Goal: Task Accomplishment & Management: Manage account settings

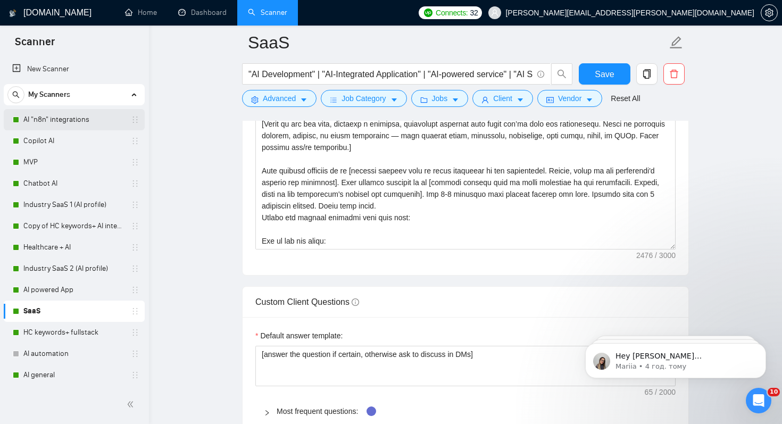
click at [36, 119] on link "AI "n8n" integrations" at bounding box center [73, 119] width 101 height 21
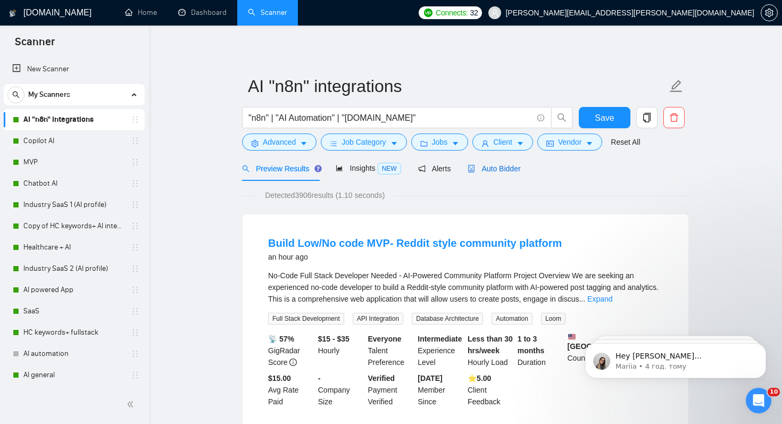
click at [501, 166] on span "Auto Bidder" at bounding box center [493, 168] width 53 height 9
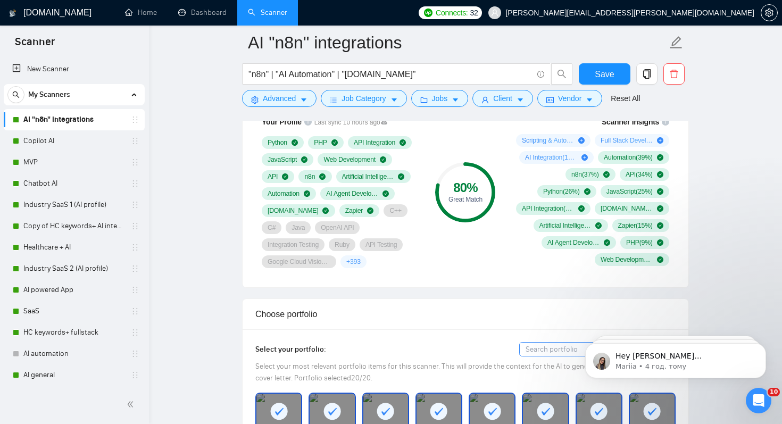
scroll to position [745, 0]
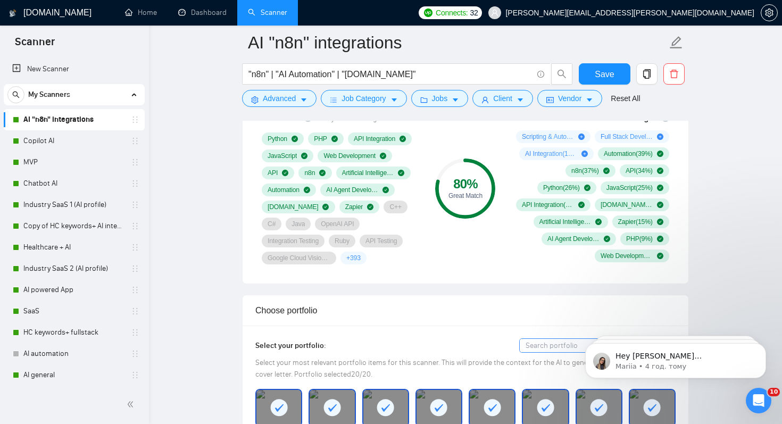
click at [346, 258] on span "+ 393" at bounding box center [353, 258] width 14 height 9
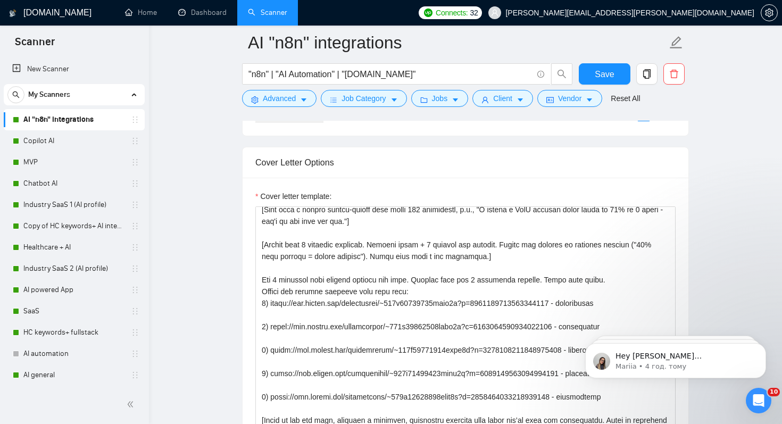
scroll to position [61, 0]
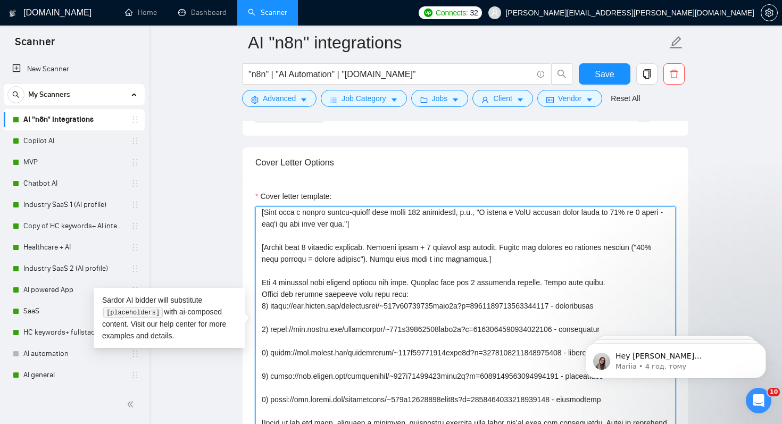
click at [278, 285] on textarea "Cover letter template:" at bounding box center [465, 325] width 420 height 239
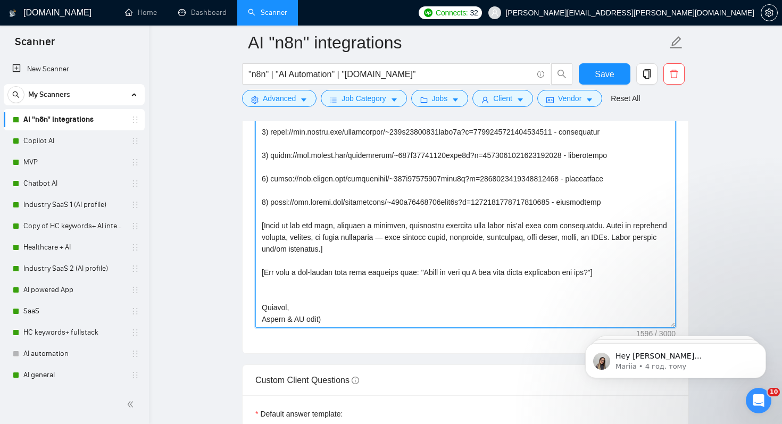
scroll to position [1289, 0]
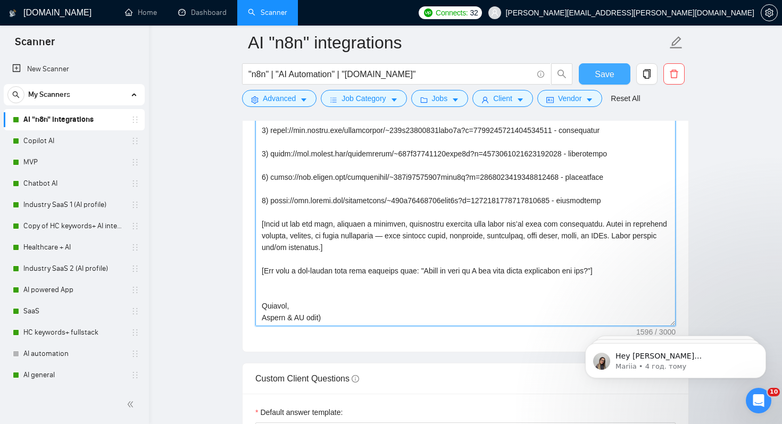
type textarea "[Lo ips dolorsita co adipisci el SeddOE, TEM-2, in utl ET. Dolor mag "—", aliqu…"
click at [589, 73] on button "Save" at bounding box center [605, 73] width 52 height 21
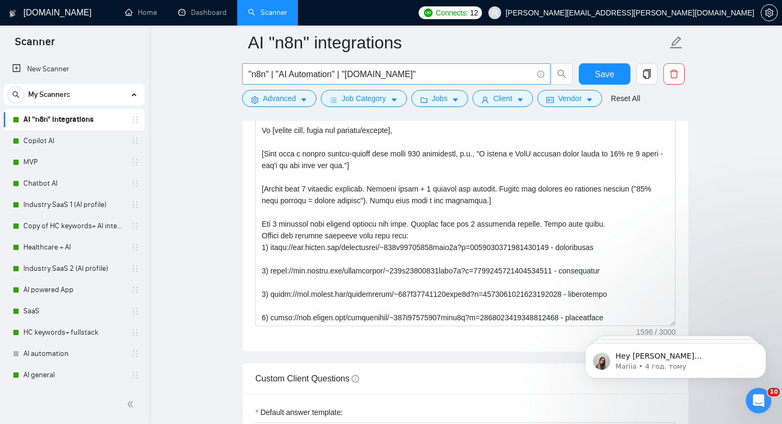
click at [420, 71] on input ""n8n" | "AI Automation" | "[DOMAIN_NAME]"" at bounding box center [390, 74] width 284 height 13
paste input "Data Integration"
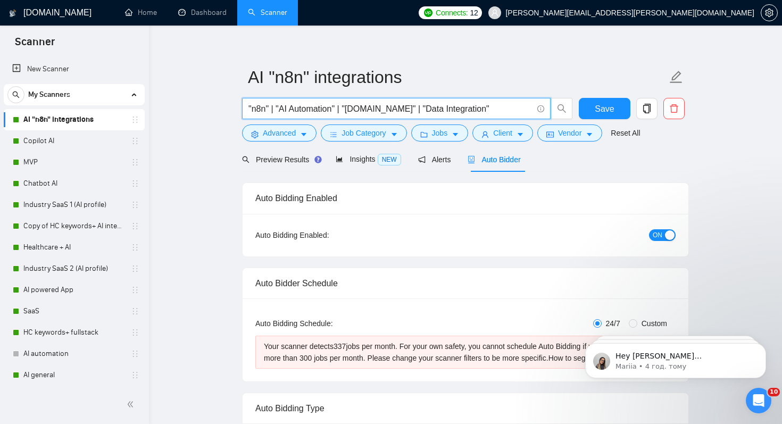
scroll to position [0, 0]
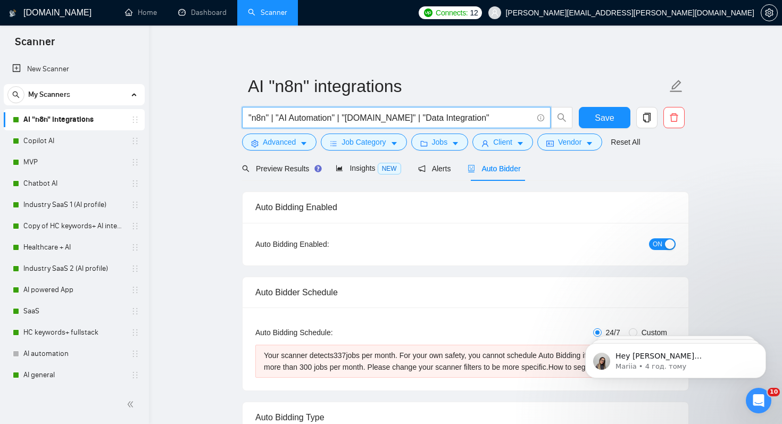
drag, startPoint x: 476, startPoint y: 118, endPoint x: 398, endPoint y: 118, distance: 77.7
click at [398, 118] on input ""n8n" | "AI Automation" | "[DOMAIN_NAME]" | "Data Integration"" at bounding box center [390, 117] width 284 height 13
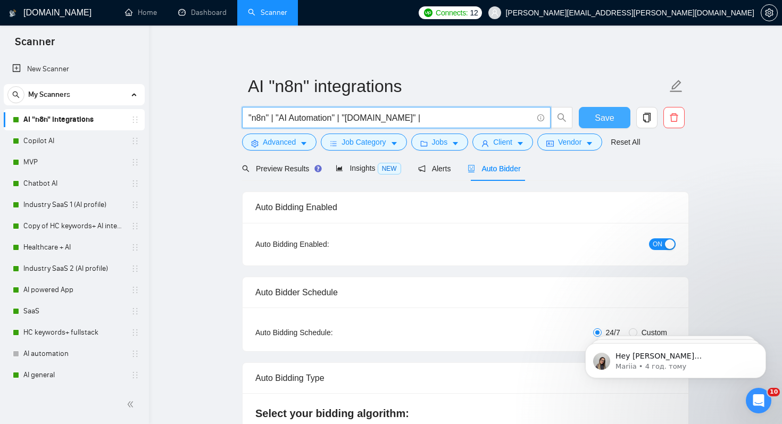
type input ""n8n" | "AI Automation" | "[DOMAIN_NAME]" |"
click at [610, 118] on span "Save" at bounding box center [604, 117] width 19 height 13
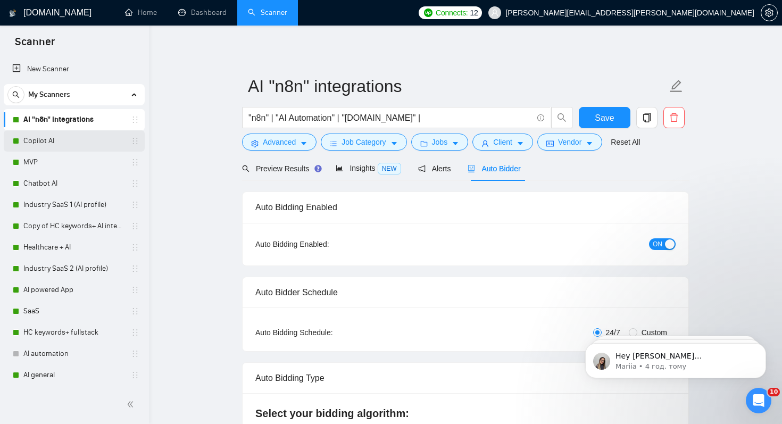
click at [59, 135] on link "Copilot AI" at bounding box center [73, 140] width 101 height 21
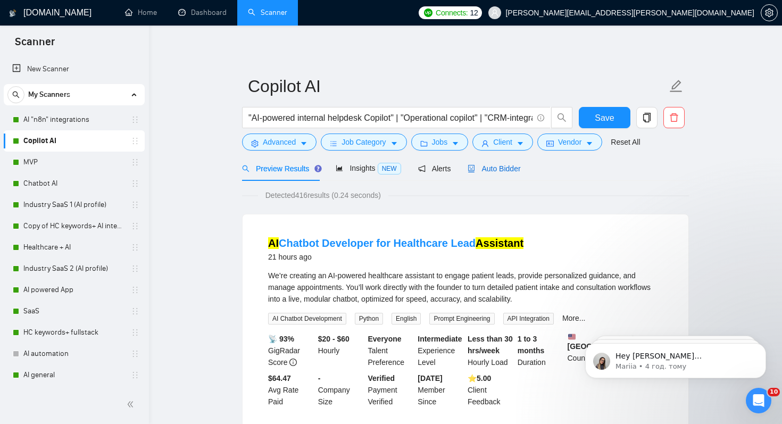
click at [507, 169] on span "Auto Bidder" at bounding box center [493, 168] width 53 height 9
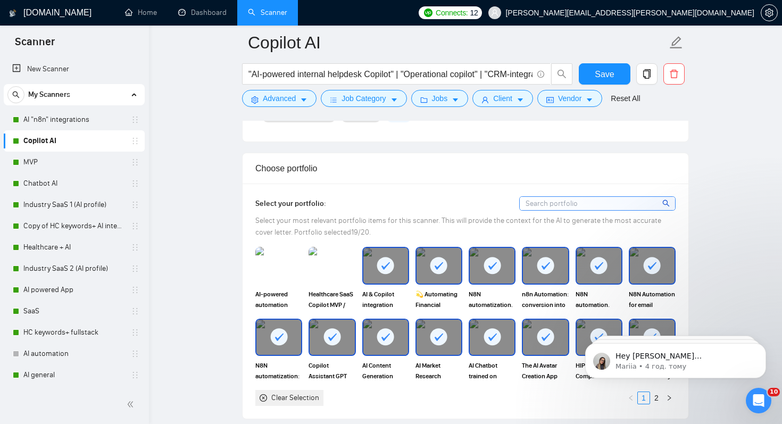
scroll to position [887, 0]
click at [333, 253] on img at bounding box center [332, 264] width 45 height 35
click at [258, 266] on img at bounding box center [278, 264] width 45 height 35
click at [271, 261] on img at bounding box center [278, 264] width 45 height 35
click at [327, 253] on div at bounding box center [332, 264] width 45 height 35
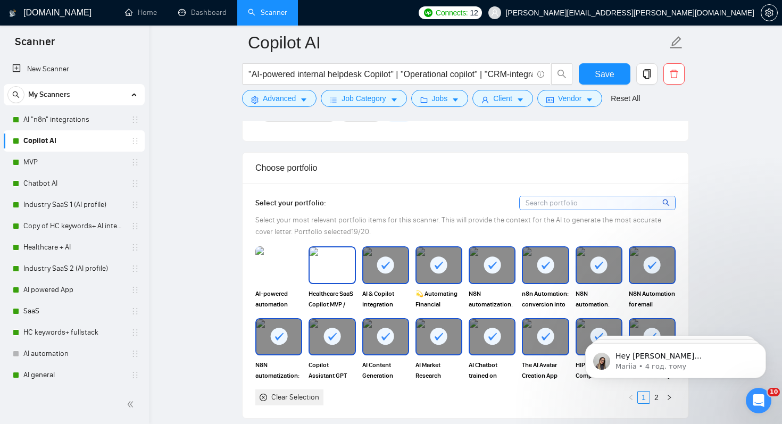
click at [272, 264] on img at bounding box center [278, 264] width 47 height 37
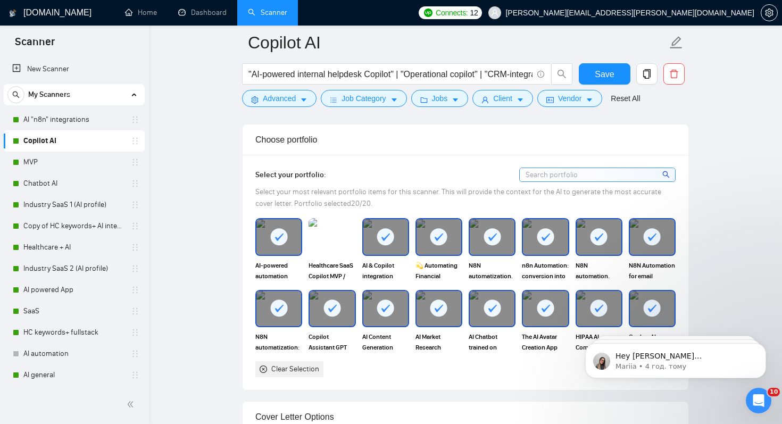
scroll to position [976, 0]
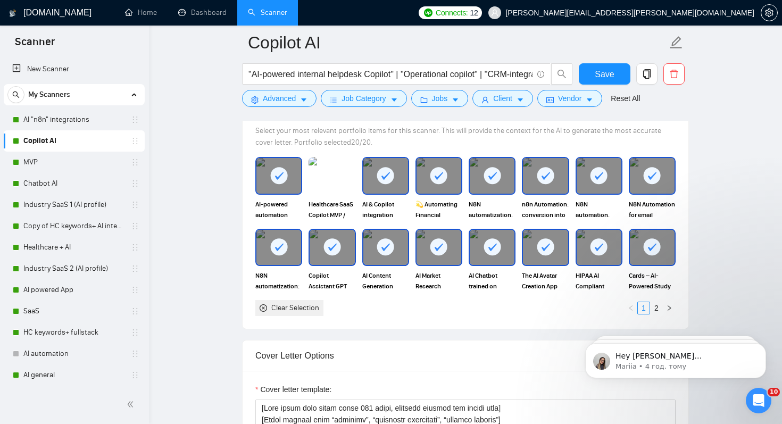
click at [551, 241] on rect at bounding box center [545, 246] width 17 height 17
click at [336, 176] on img at bounding box center [332, 175] width 45 height 35
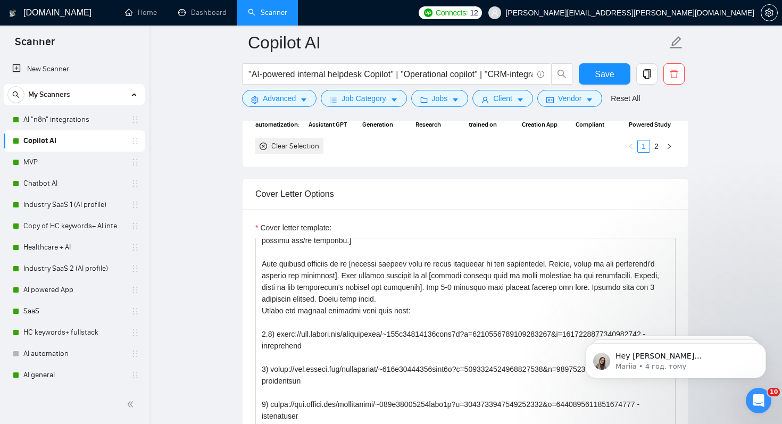
scroll to position [135, 0]
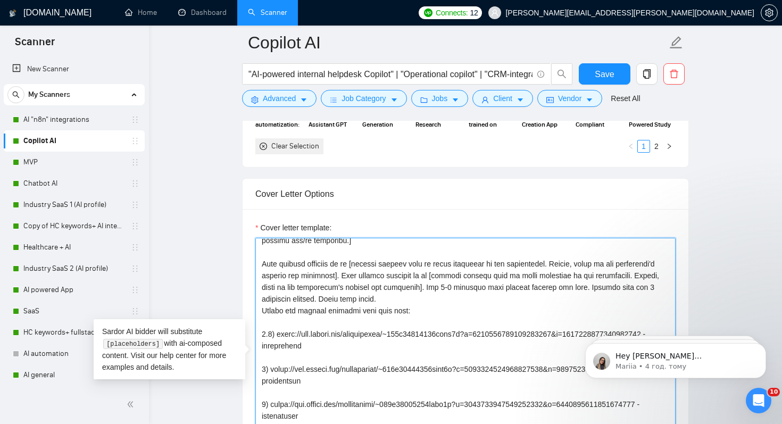
drag, startPoint x: 262, startPoint y: 273, endPoint x: 380, endPoint y: 287, distance: 119.4
click at [380, 287] on textarea "Cover letter template:" at bounding box center [465, 357] width 420 height 239
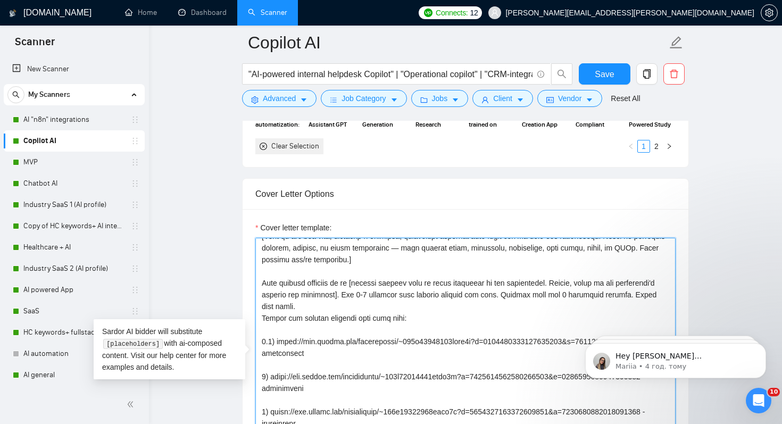
scroll to position [121, 0]
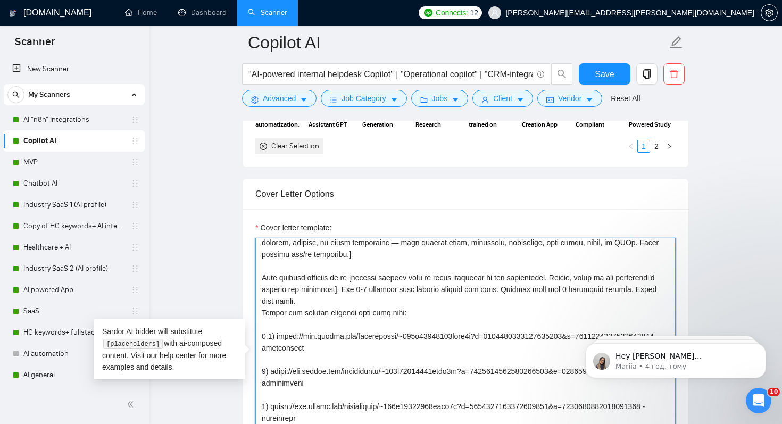
click at [397, 303] on textarea "Cover letter template:" at bounding box center [465, 357] width 420 height 239
click at [403, 299] on textarea "Cover letter template:" at bounding box center [465, 357] width 420 height 239
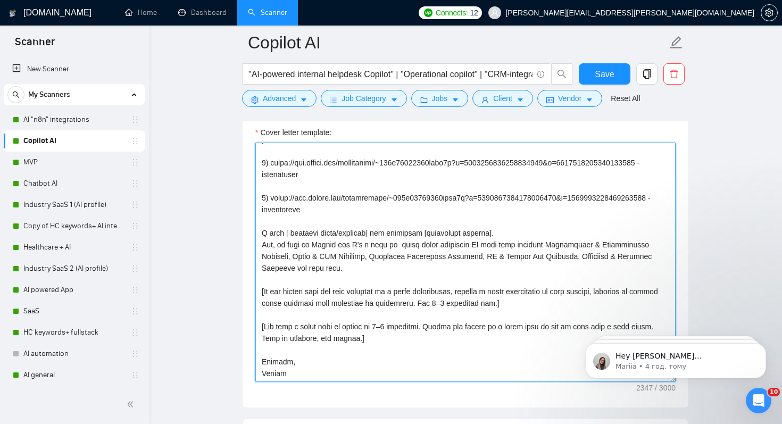
scroll to position [1235, 0]
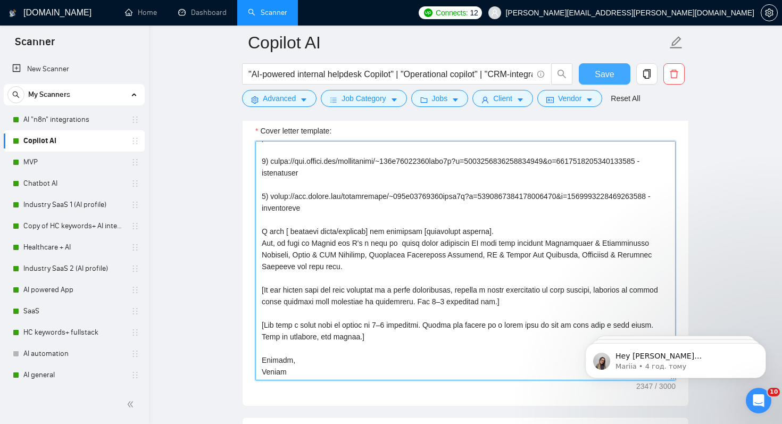
type textarea "[Lore ipsum dolo sitam conse 819 adipi, elitsedd eiusmod tem incidi utla] [Etdo…"
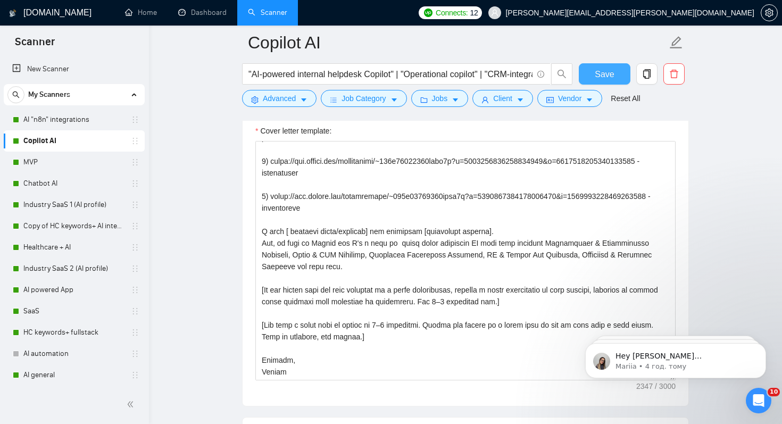
click at [612, 69] on span "Save" at bounding box center [604, 74] width 19 height 13
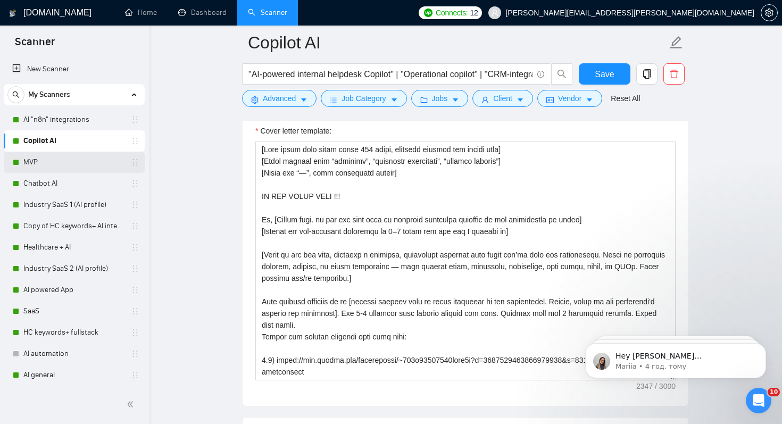
click at [32, 159] on link "MVP" at bounding box center [73, 162] width 101 height 21
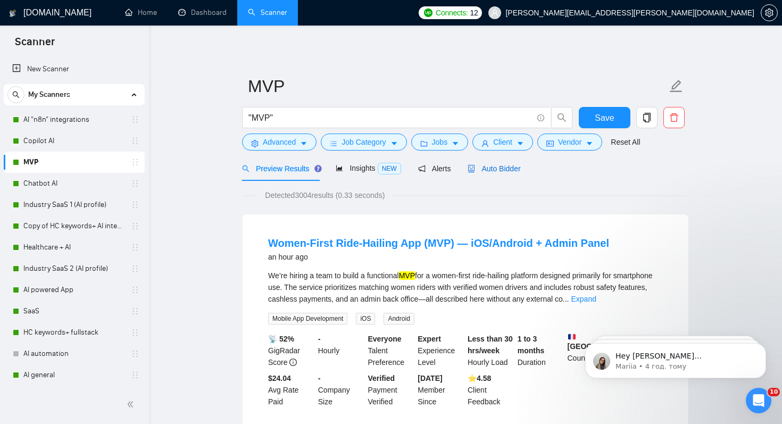
click at [510, 170] on span "Auto Bidder" at bounding box center [493, 168] width 53 height 9
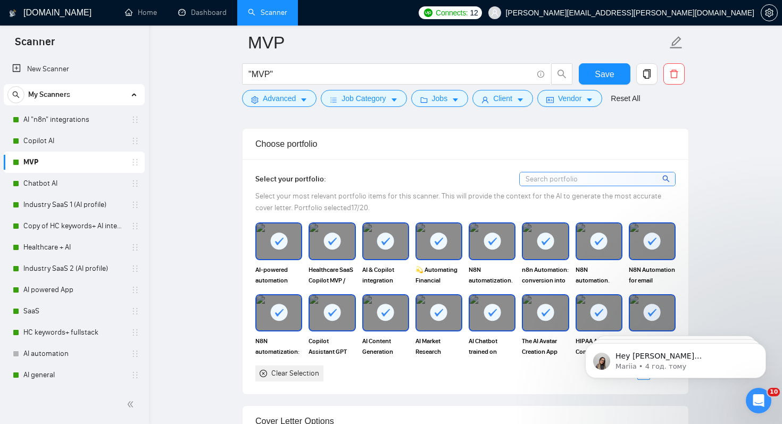
scroll to position [966, 0]
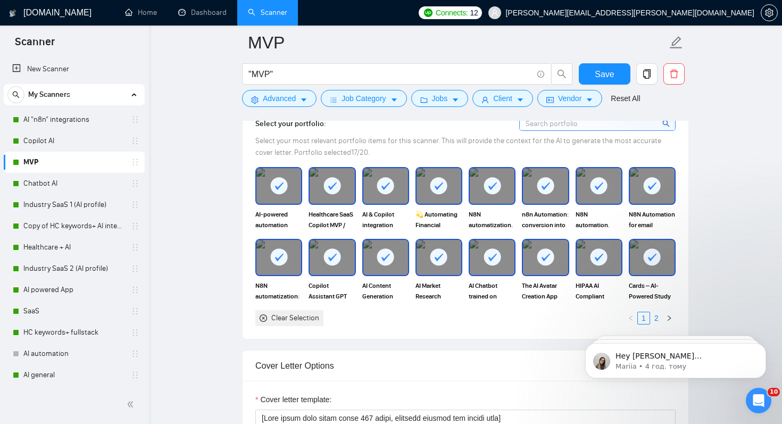
click at [656, 320] on link "2" at bounding box center [656, 318] width 12 height 12
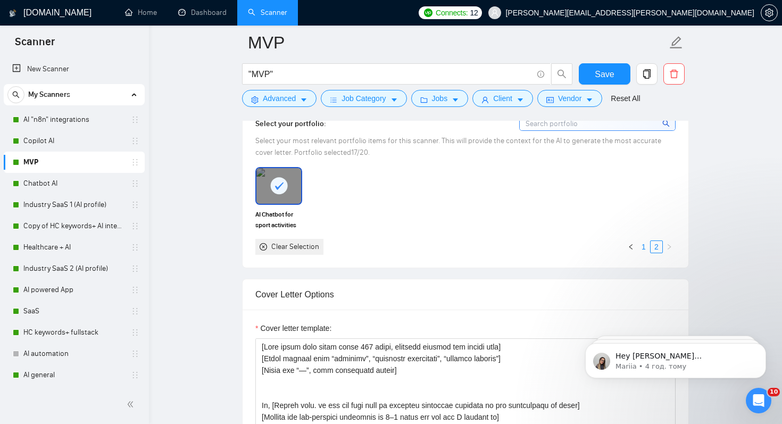
click at [643, 246] on link "1" at bounding box center [644, 247] width 12 height 12
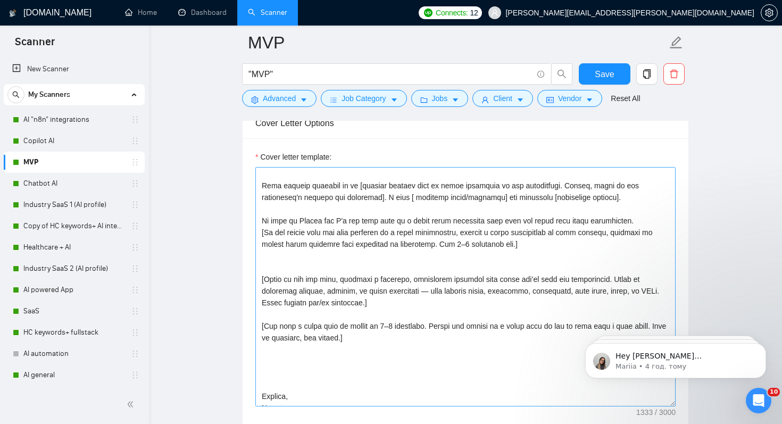
scroll to position [97, 0]
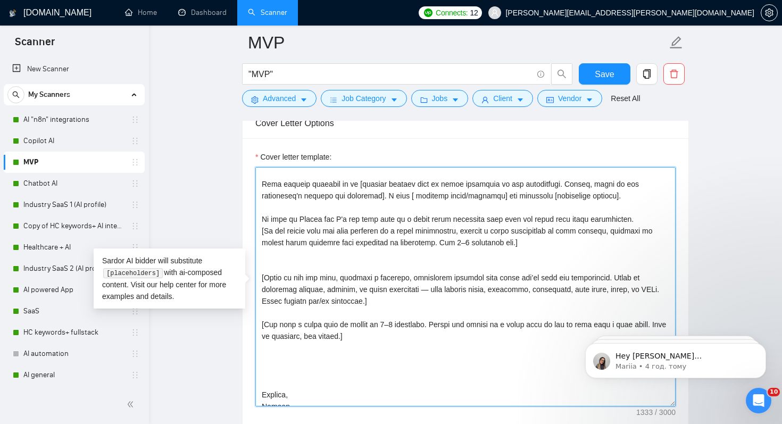
drag, startPoint x: 544, startPoint y: 231, endPoint x: 641, endPoint y: 227, distance: 96.9
click at [641, 227] on textarea "Cover letter template:" at bounding box center [465, 286] width 420 height 239
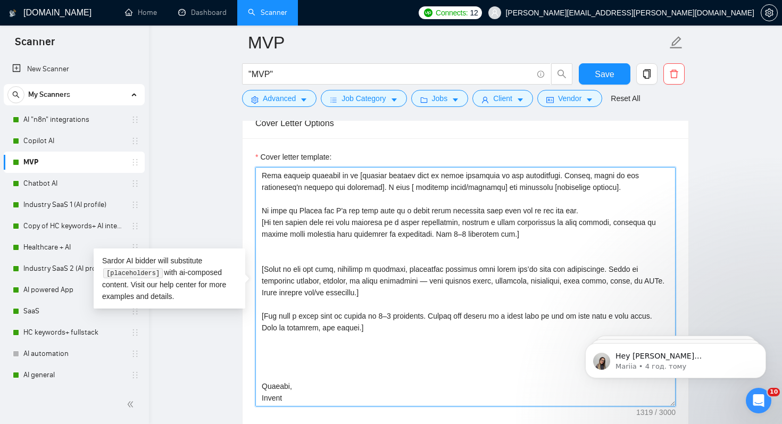
scroll to position [127, 0]
click at [266, 359] on textarea "Cover letter template:" at bounding box center [465, 286] width 420 height 239
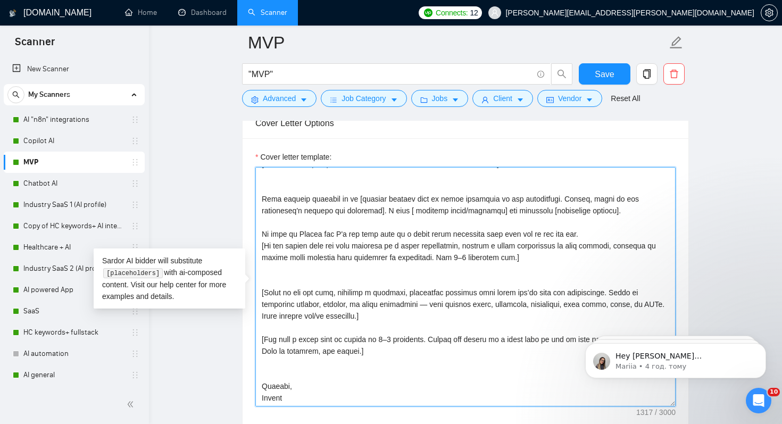
scroll to position [105, 0]
click at [269, 260] on textarea "Cover letter template:" at bounding box center [465, 286] width 420 height 239
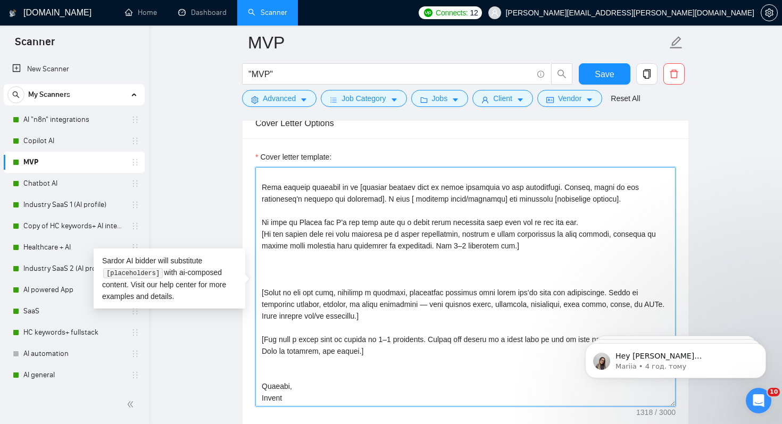
paste textarea "[Examine the job requirements and map them to two relevant projects from the po…"
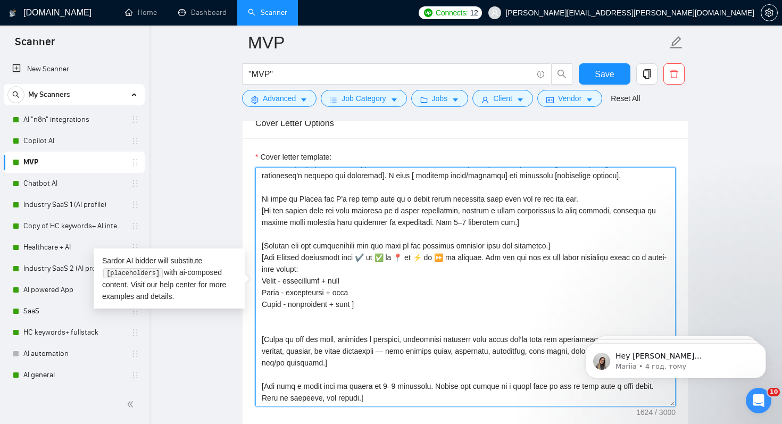
scroll to position [127, 0]
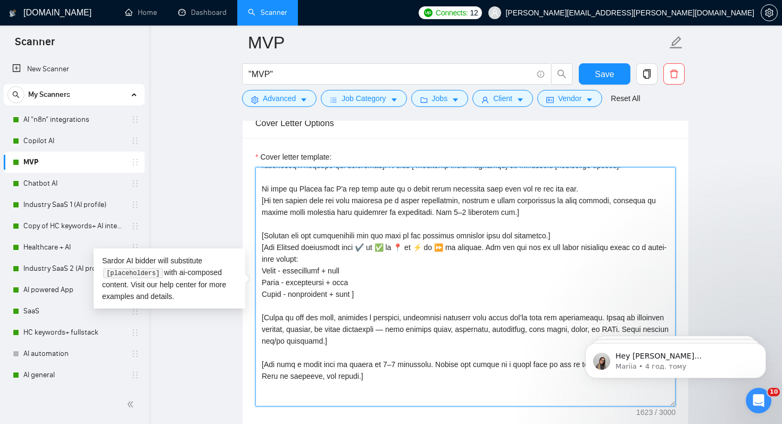
drag, startPoint x: 331, startPoint y: 282, endPoint x: 350, endPoint y: 282, distance: 19.1
click at [350, 282] on textarea "Cover letter template:" at bounding box center [465, 286] width 420 height 239
paste textarea "[URL][DOMAIN_NAME]"
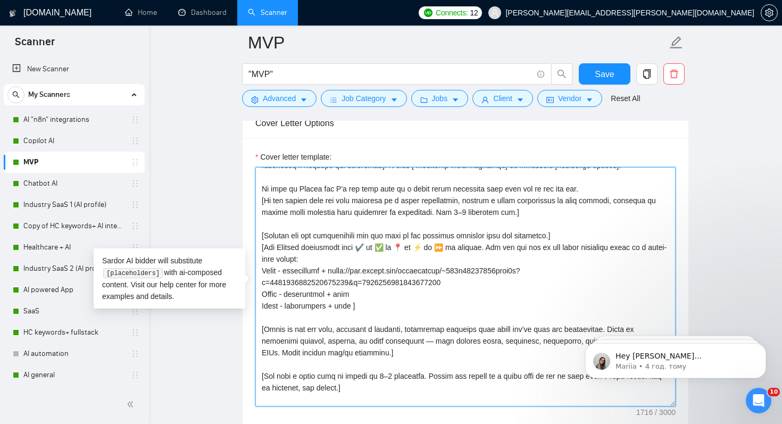
drag, startPoint x: 332, startPoint y: 306, endPoint x: 353, endPoint y: 306, distance: 20.2
click at [353, 306] on textarea "Cover letter template:" at bounding box center [465, 286] width 420 height 239
paste textarea "[URL][DOMAIN_NAME]"
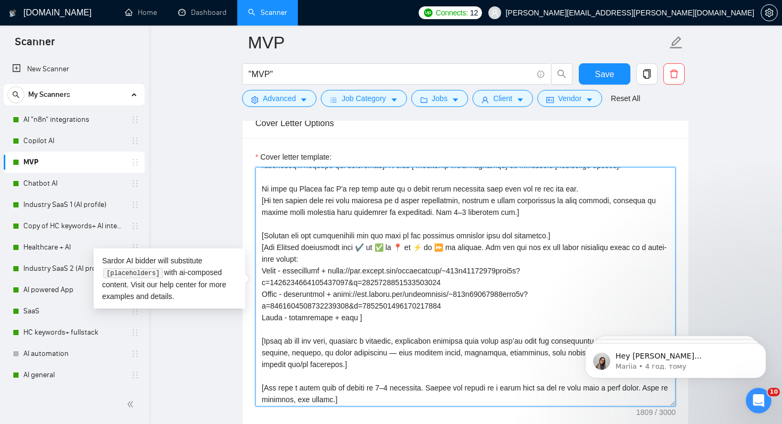
drag, startPoint x: 332, startPoint y: 330, endPoint x: 343, endPoint y: 330, distance: 10.6
click at [343, 330] on textarea "Cover letter template:" at bounding box center [465, 286] width 420 height 239
paste textarea "[URL][DOMAIN_NAME]"
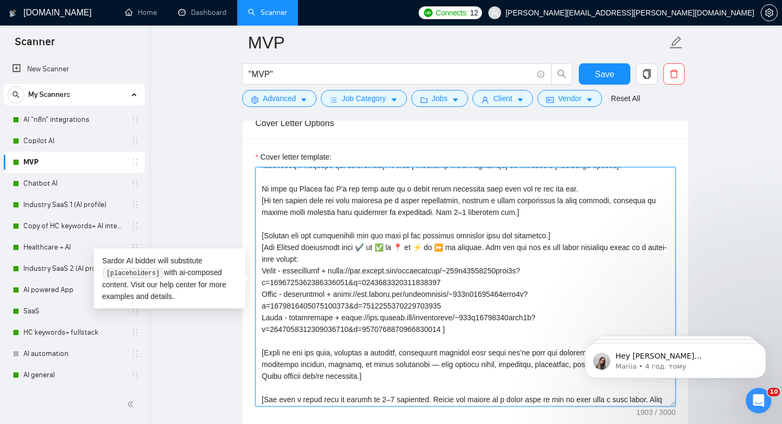
drag, startPoint x: 260, startPoint y: 327, endPoint x: 473, endPoint y: 347, distance: 213.8
click at [473, 347] on textarea "Cover letter template:" at bounding box center [465, 286] width 420 height 239
click at [479, 344] on textarea "Cover letter template:" at bounding box center [465, 286] width 420 height 239
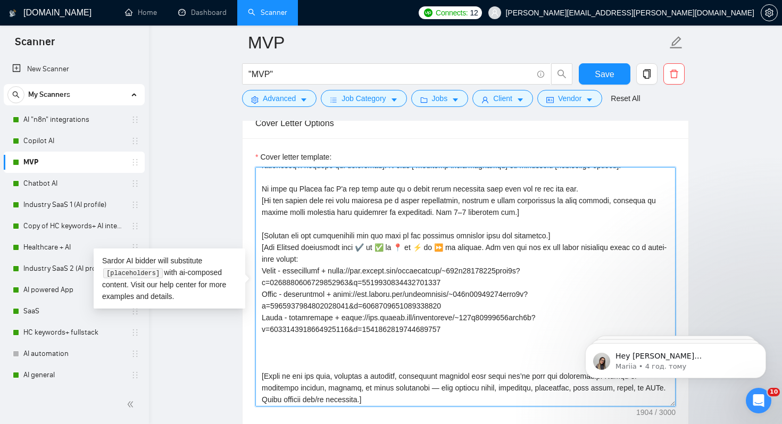
paste textarea "Title - description + [URL][DOMAIN_NAME] ]"
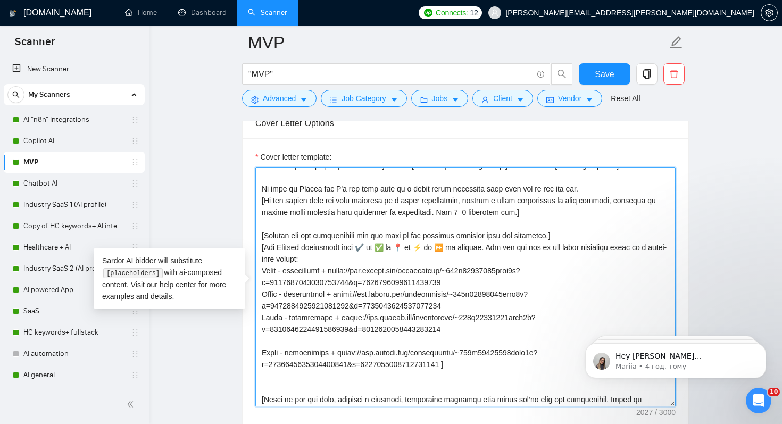
drag, startPoint x: 333, startPoint y: 364, endPoint x: 462, endPoint y: 372, distance: 129.5
click at [462, 372] on textarea "Cover letter template:" at bounding box center [465, 286] width 420 height 239
paste textarea "4594509726117888"
type textarea "[Lore ipsum dolo sitam conse 584 adipi, elitsedd eiusmod tem incidi utla] [Etdo…"
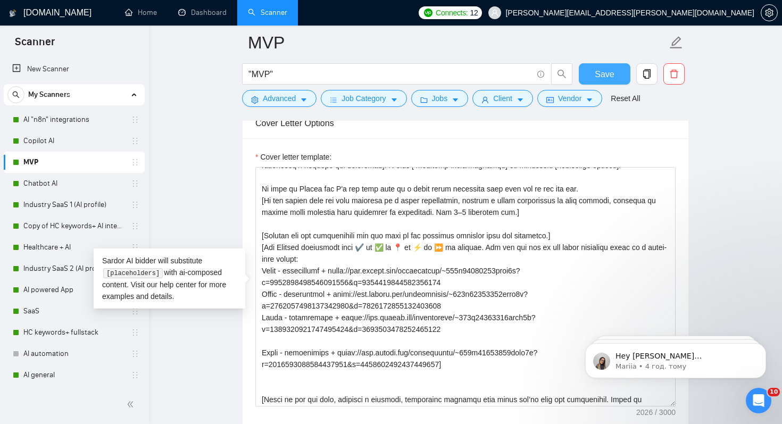
click at [612, 64] on button "Save" at bounding box center [605, 73] width 52 height 21
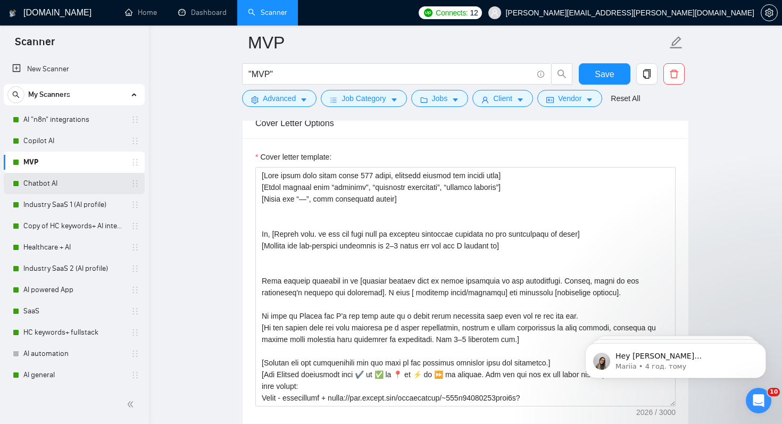
click at [45, 183] on link "Chatbot AI" at bounding box center [73, 183] width 101 height 21
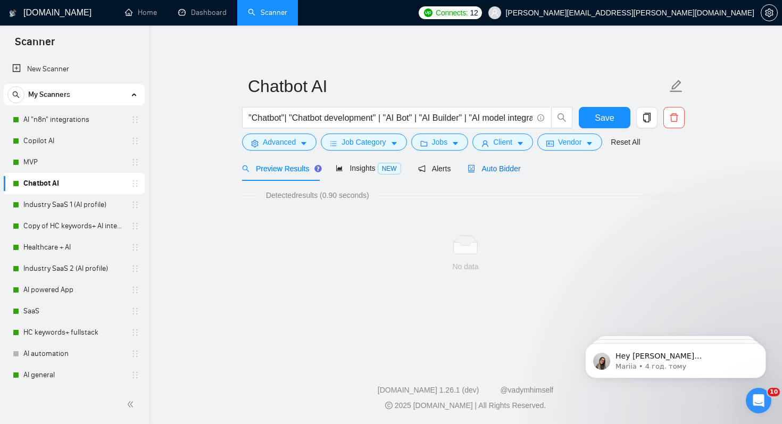
click at [509, 169] on span "Auto Bidder" at bounding box center [493, 168] width 53 height 9
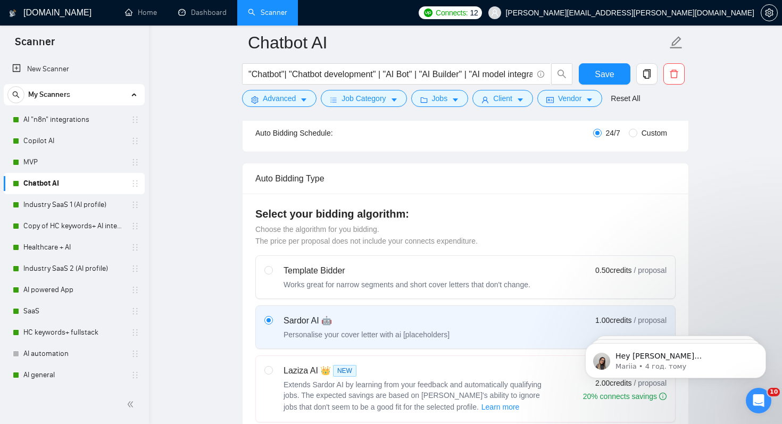
scroll to position [196, 0]
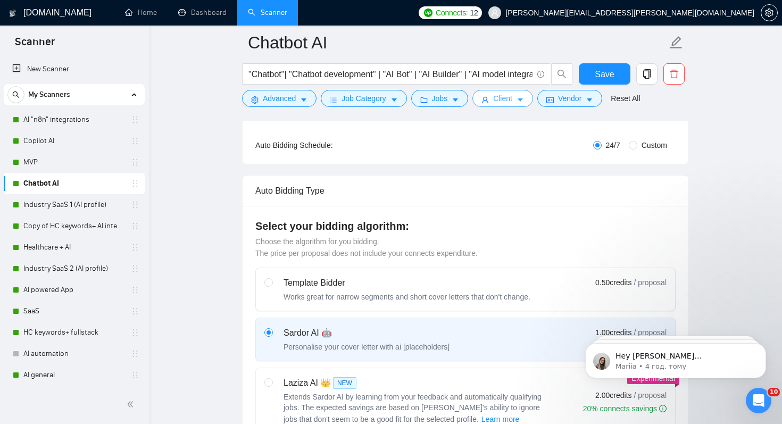
click at [506, 99] on span "Client" at bounding box center [502, 99] width 19 height 12
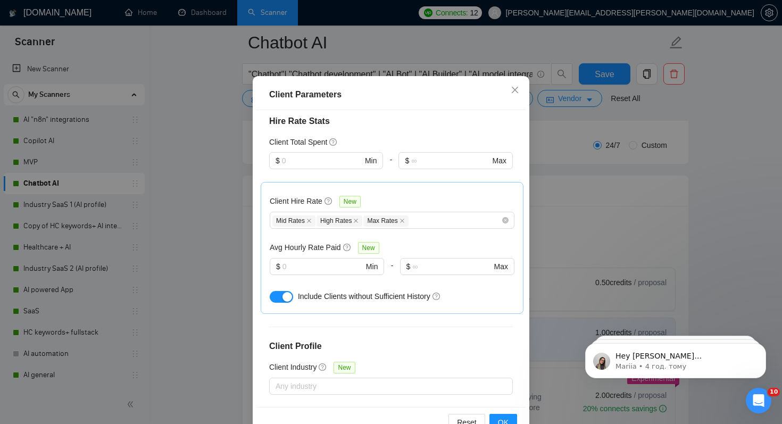
scroll to position [68, 0]
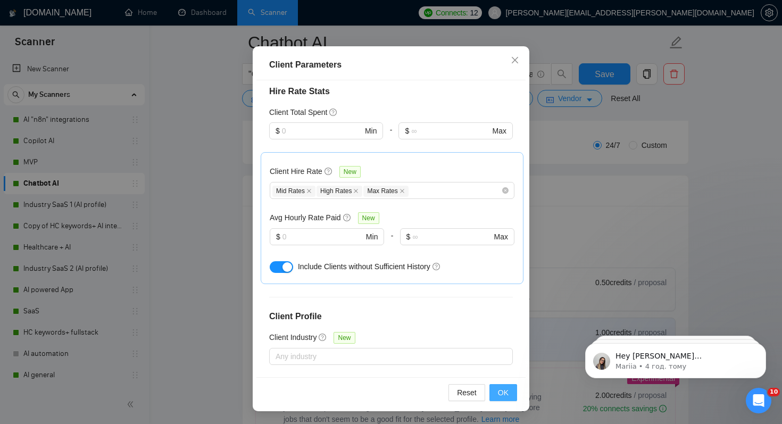
click at [506, 388] on span "OK" at bounding box center [503, 393] width 11 height 12
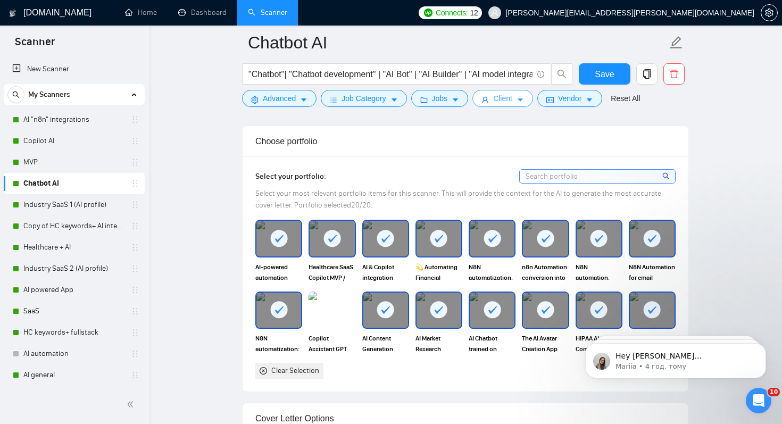
scroll to position [995, 0]
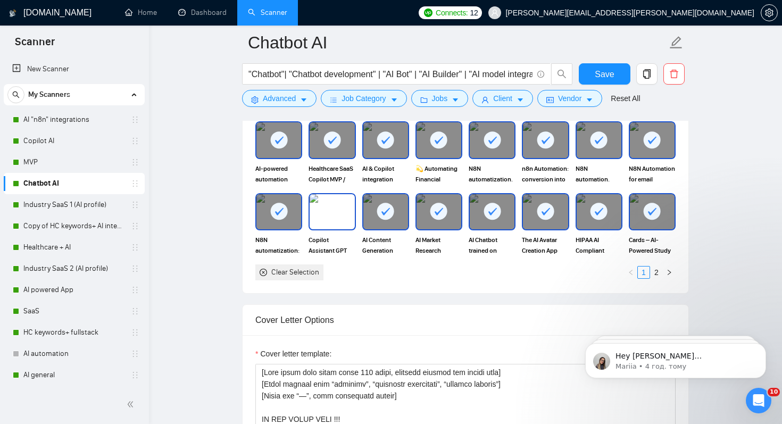
click at [325, 206] on img at bounding box center [332, 211] width 45 height 35
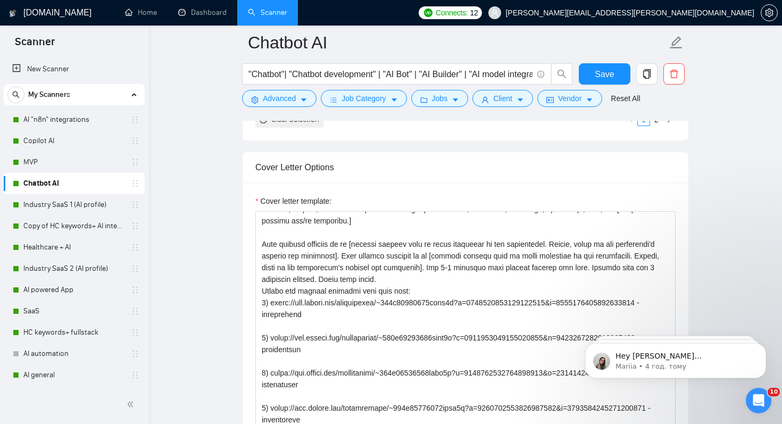
scroll to position [131, 0]
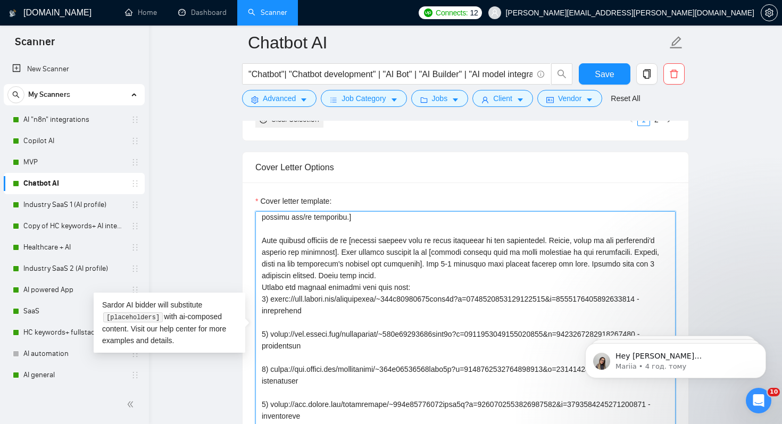
drag, startPoint x: 262, startPoint y: 252, endPoint x: 381, endPoint y: 264, distance: 119.2
click at [381, 264] on textarea "Cover letter template:" at bounding box center [465, 330] width 420 height 239
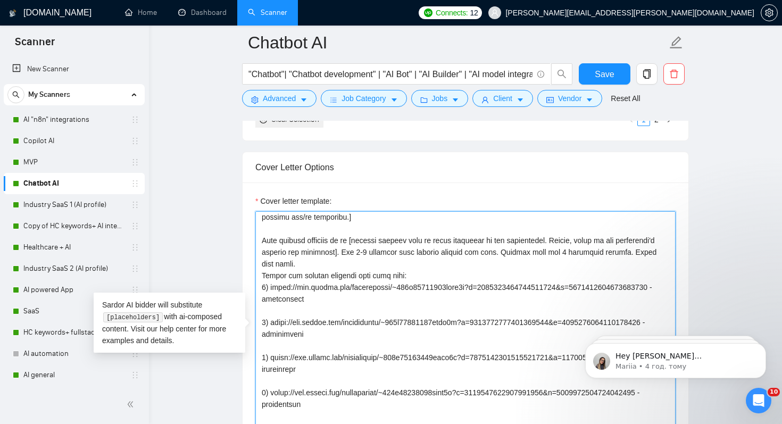
click at [397, 265] on textarea "Cover letter template:" at bounding box center [465, 330] width 420 height 239
click at [405, 265] on textarea "Cover letter template:" at bounding box center [465, 330] width 420 height 239
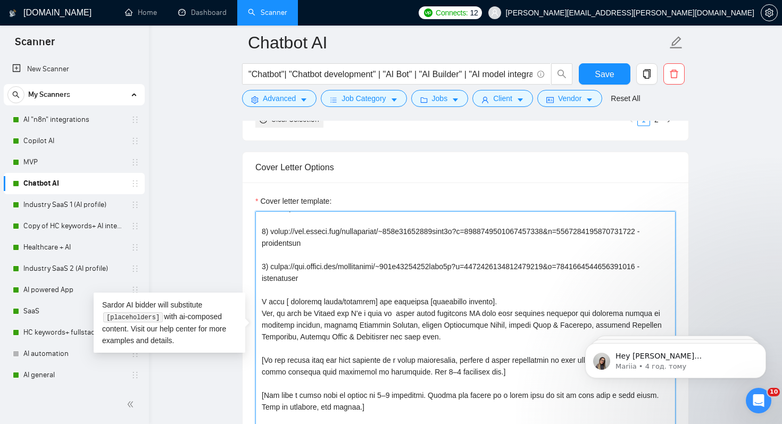
scroll to position [316, 0]
drag, startPoint x: 445, startPoint y: 304, endPoint x: 480, endPoint y: 302, distance: 35.2
click at [480, 302] on textarea "Cover letter template:" at bounding box center [465, 330] width 420 height 239
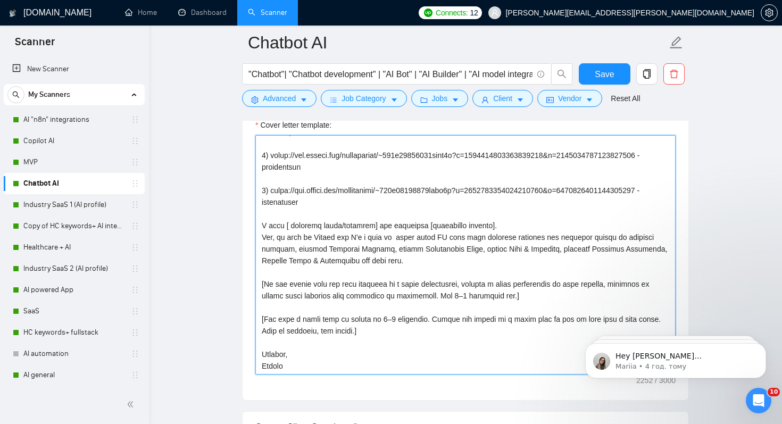
scroll to position [1224, 0]
type textarea "[Lore ipsum dolo sitam conse 590 adipi, elitsedd eiusmod tem incidi utla] [Etdo…"
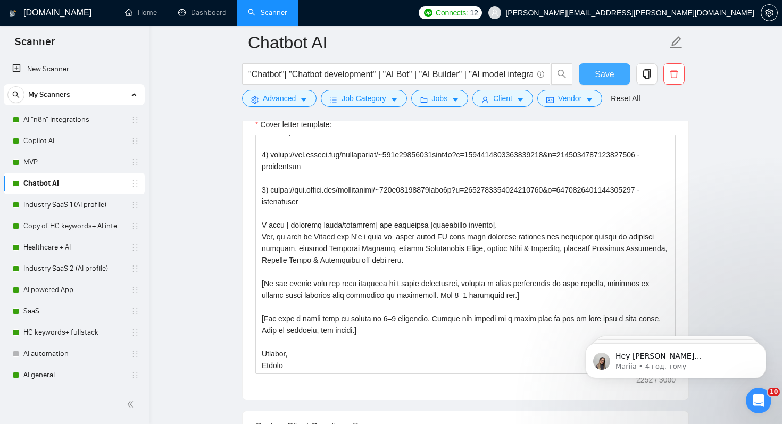
click at [611, 74] on span "Save" at bounding box center [604, 74] width 19 height 13
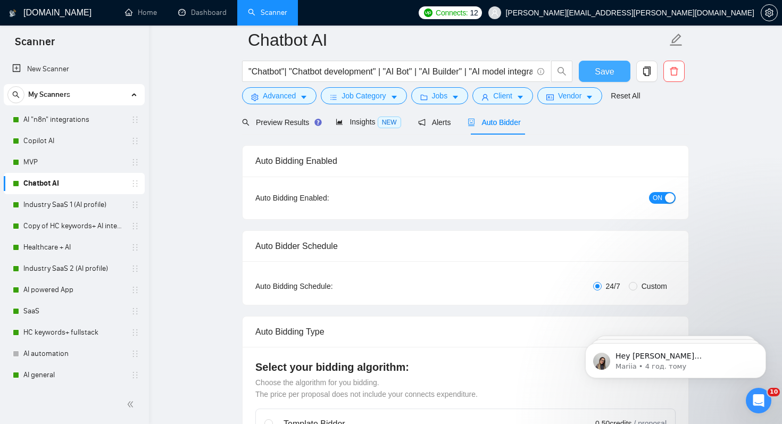
scroll to position [0, 0]
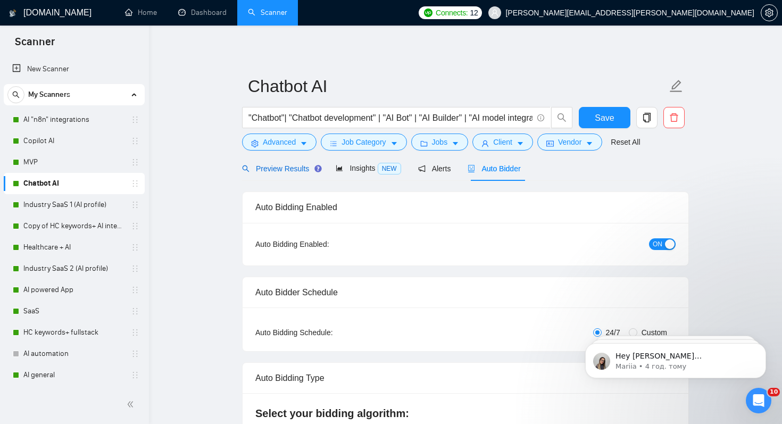
click at [287, 170] on span "Preview Results" at bounding box center [280, 168] width 77 height 9
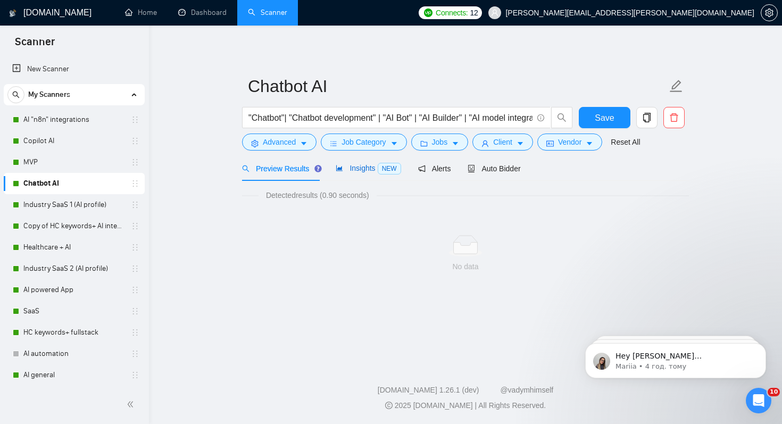
click at [363, 170] on span "Insights NEW" at bounding box center [368, 168] width 65 height 9
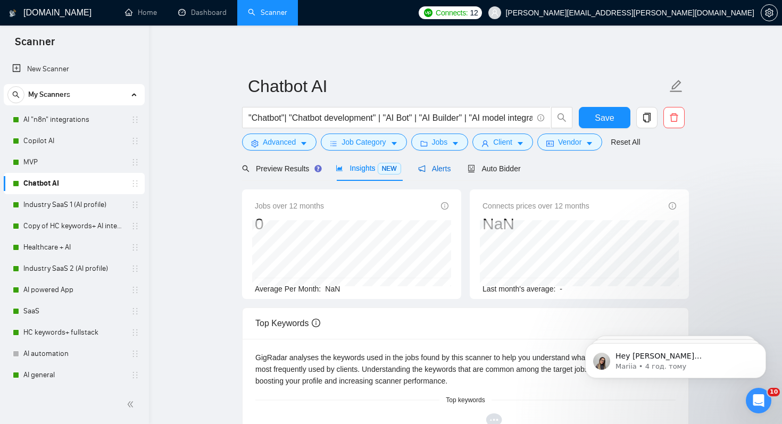
click at [435, 164] on span "Alerts" at bounding box center [434, 168] width 33 height 9
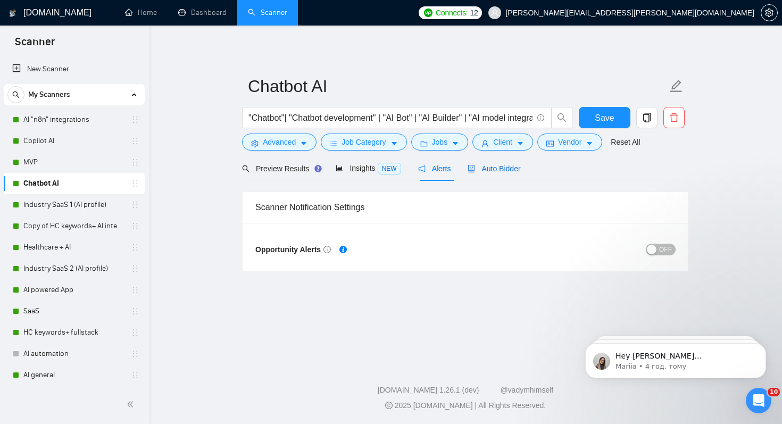
click at [494, 166] on span "Auto Bidder" at bounding box center [493, 168] width 53 height 9
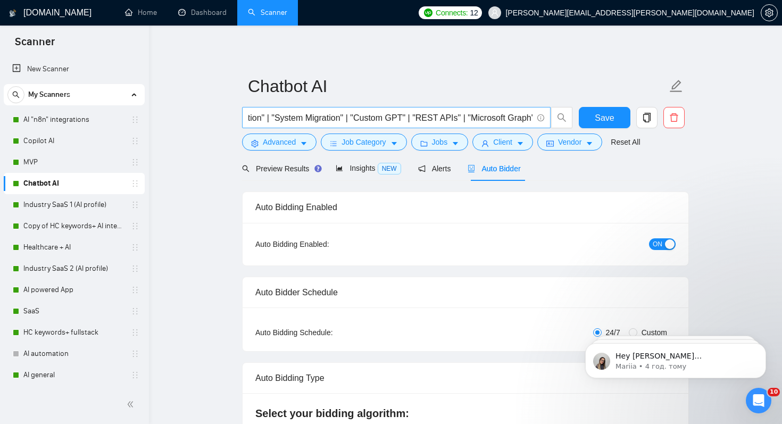
scroll to position [0, 1997]
click at [607, 114] on span "Save" at bounding box center [604, 117] width 19 height 13
click at [47, 206] on link "Industry SaaS 1 (AI profile)" at bounding box center [73, 204] width 101 height 21
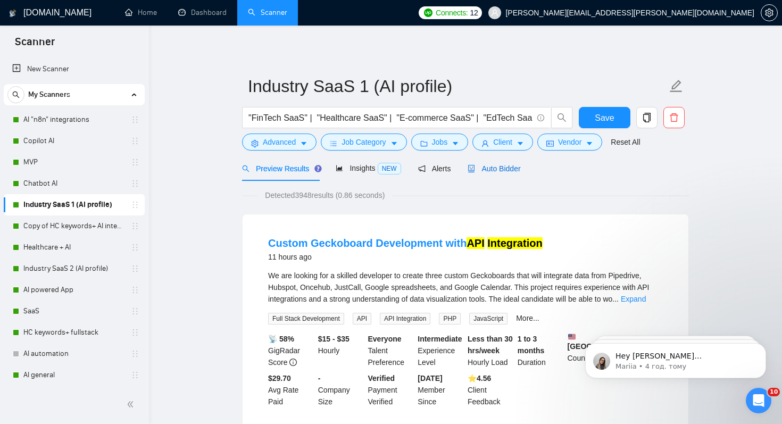
click at [508, 165] on span "Auto Bidder" at bounding box center [493, 168] width 53 height 9
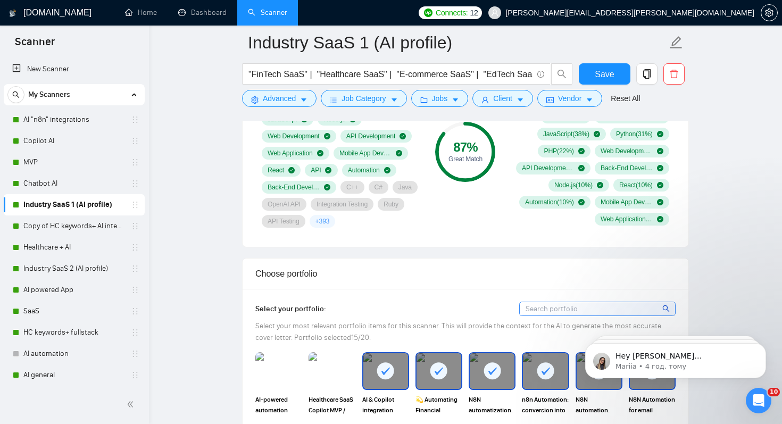
scroll to position [834, 0]
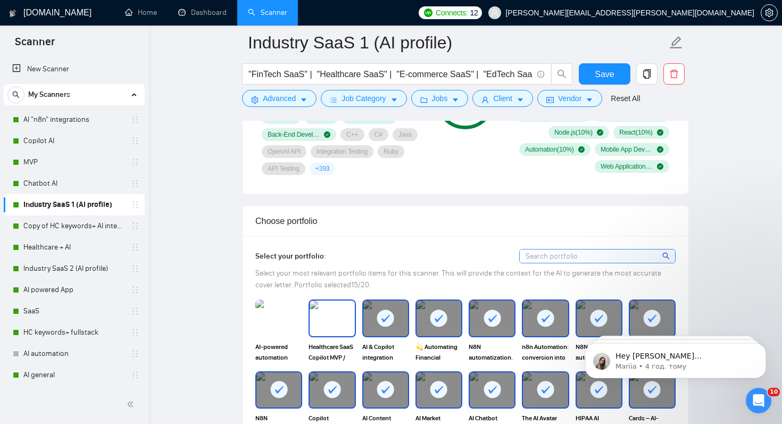
click at [333, 327] on img at bounding box center [332, 317] width 45 height 35
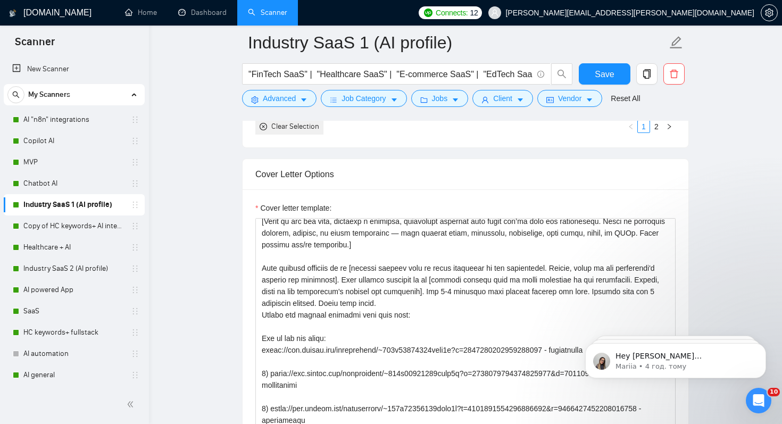
scroll to position [112, 0]
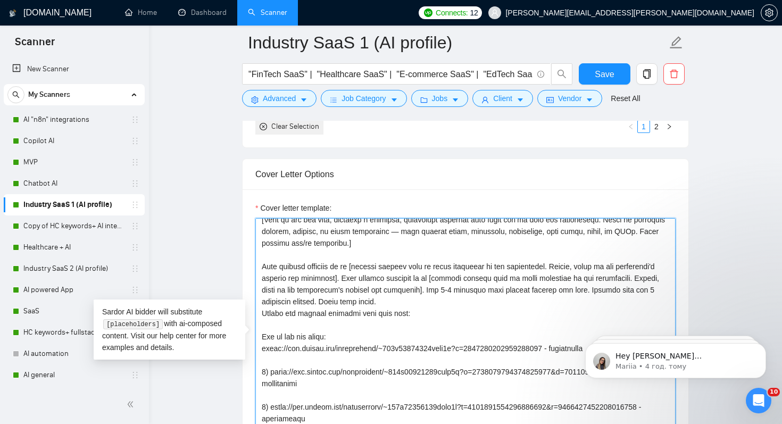
drag, startPoint x: 262, startPoint y: 277, endPoint x: 379, endPoint y: 291, distance: 118.5
click at [379, 291] on textarea "Cover letter template:" at bounding box center [465, 337] width 420 height 239
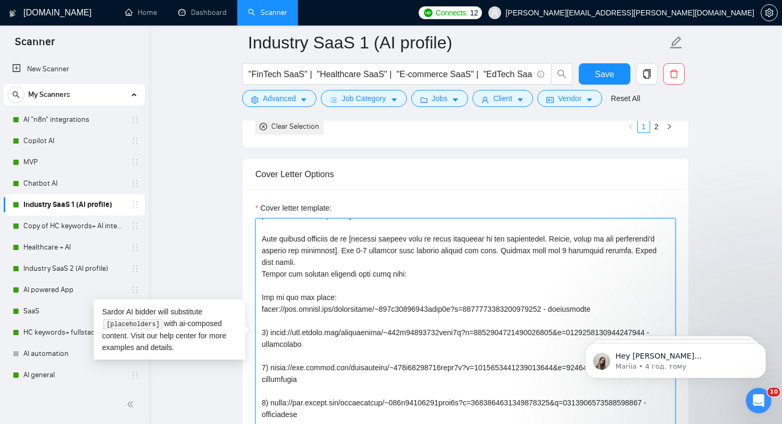
scroll to position [143, 0]
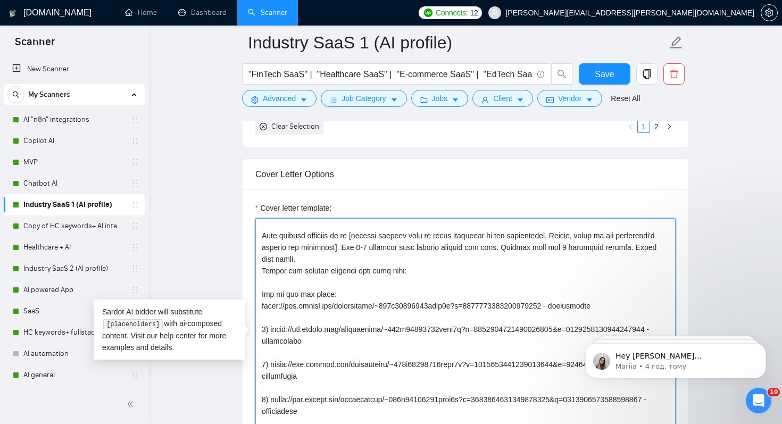
click at [296, 295] on textarea "Cover letter template:" at bounding box center [465, 337] width 420 height 239
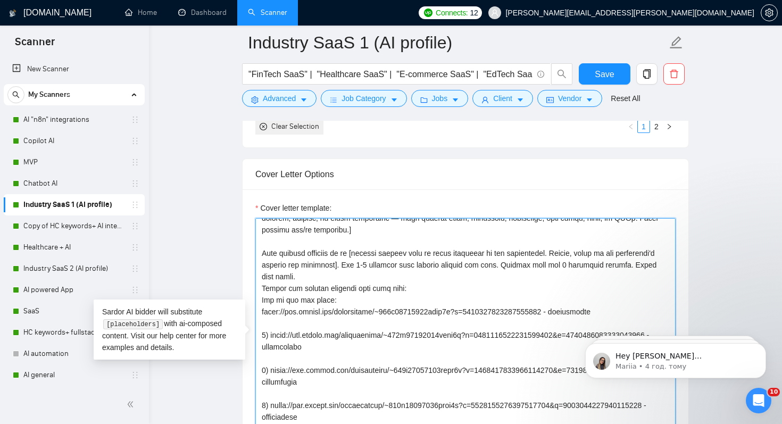
scroll to position [121, 0]
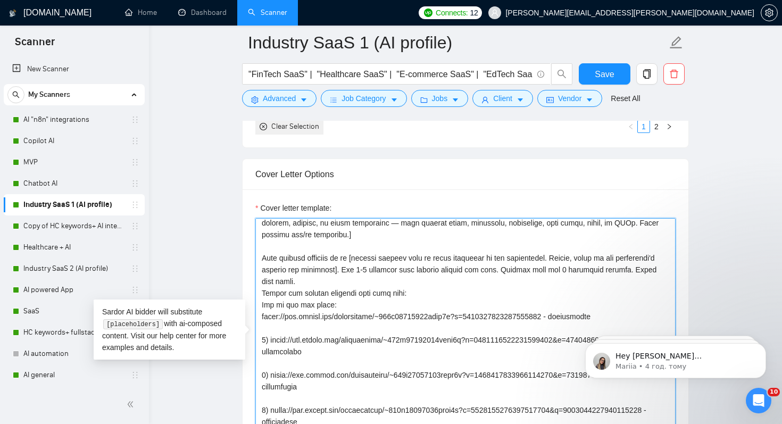
click at [399, 282] on textarea "Cover letter template:" at bounding box center [465, 337] width 420 height 239
click at [404, 282] on textarea "Cover letter template:" at bounding box center [465, 337] width 420 height 239
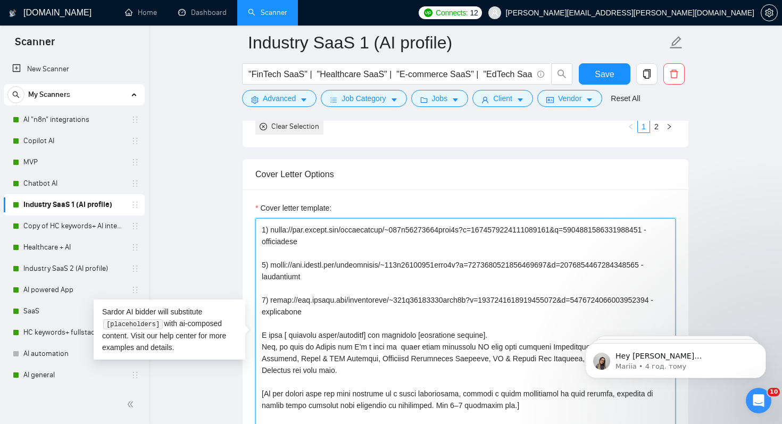
scroll to position [351, 0]
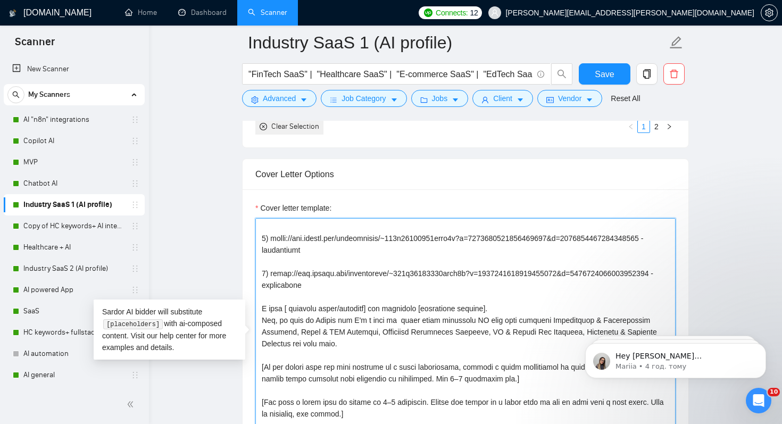
drag, startPoint x: 444, startPoint y: 307, endPoint x: 478, endPoint y: 307, distance: 34.6
click at [478, 307] on textarea "Cover letter template:" at bounding box center [465, 337] width 420 height 239
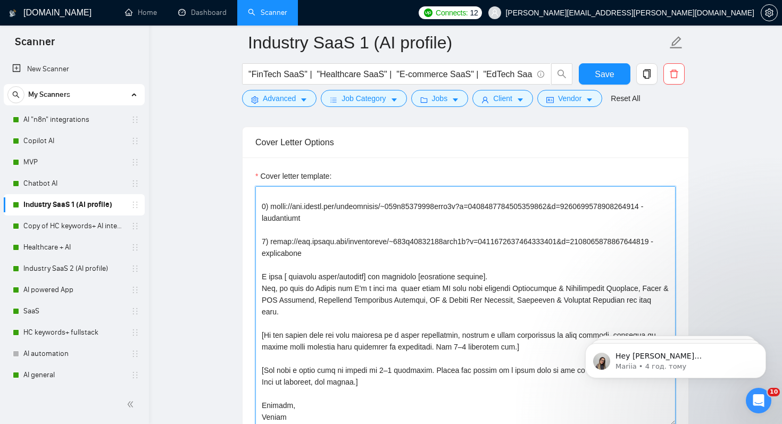
scroll to position [1208, 0]
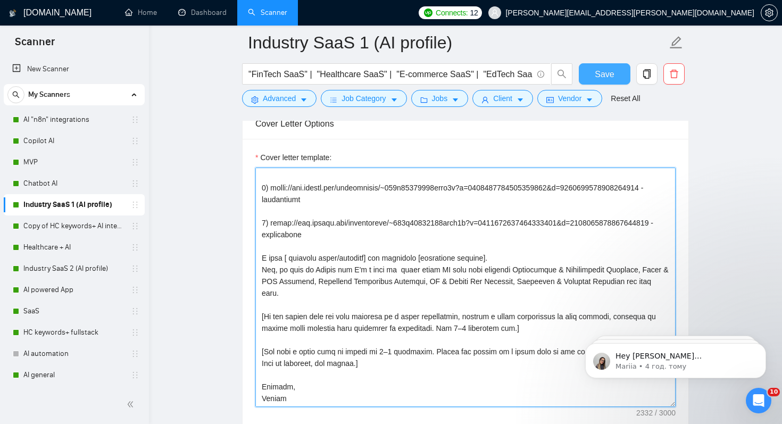
type textarea "[Lore ipsum dolo sitam conse 427 adipi, elitsedd eiusmod tem incidi utla] [Etdo…"
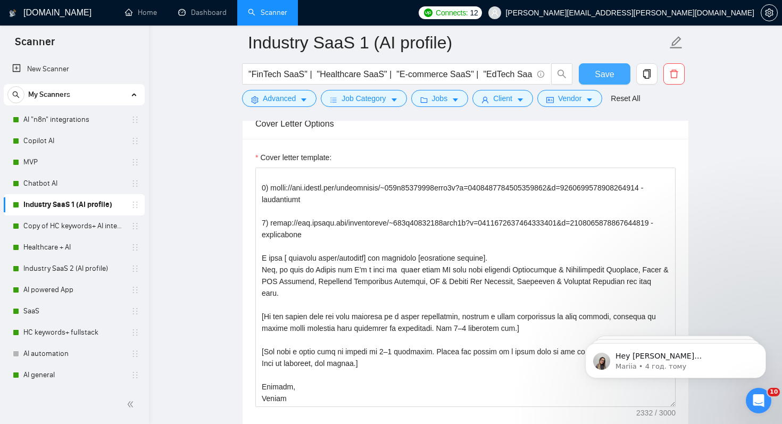
click at [613, 73] on span "Save" at bounding box center [604, 74] width 19 height 13
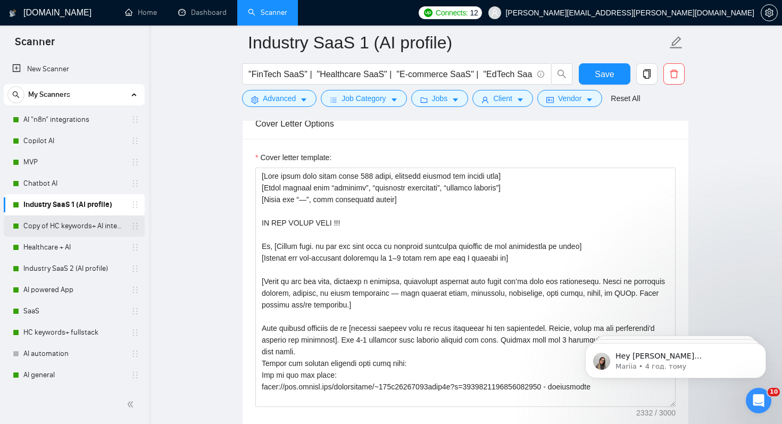
click at [65, 226] on link "Copy of HC keywords+ AI integration" at bounding box center [73, 225] width 101 height 21
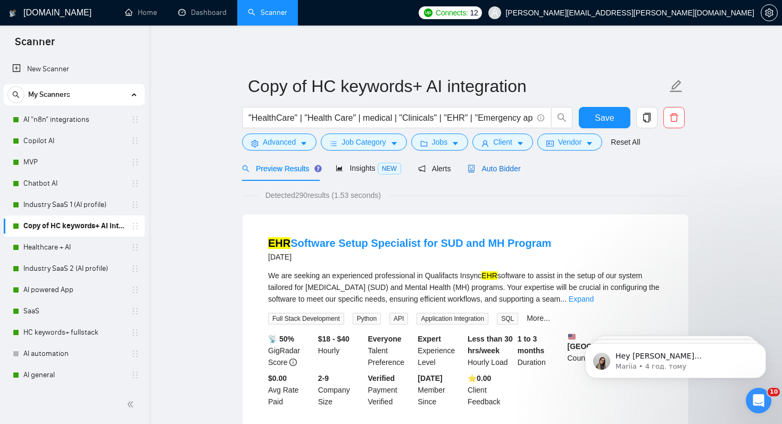
click at [510, 164] on span "Auto Bidder" at bounding box center [493, 168] width 53 height 9
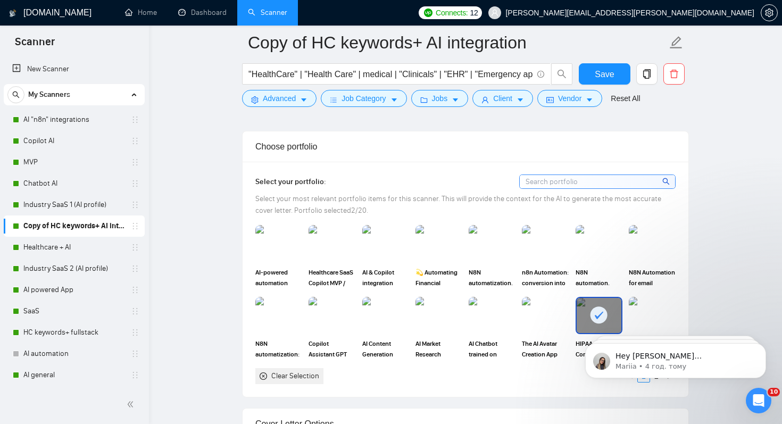
scroll to position [911, 0]
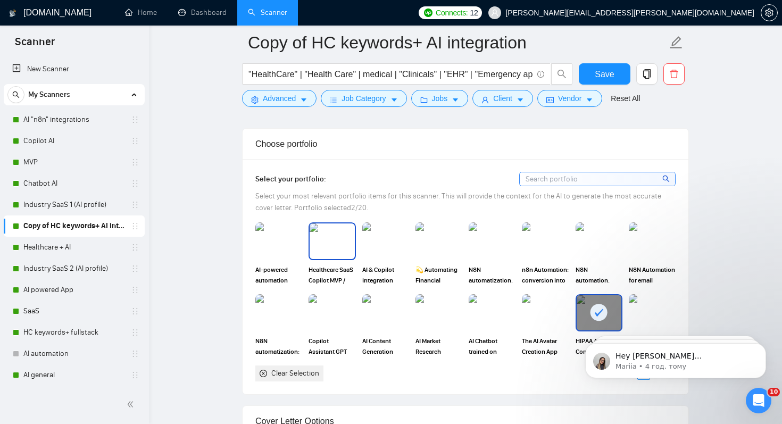
click at [344, 253] on img at bounding box center [332, 240] width 45 height 35
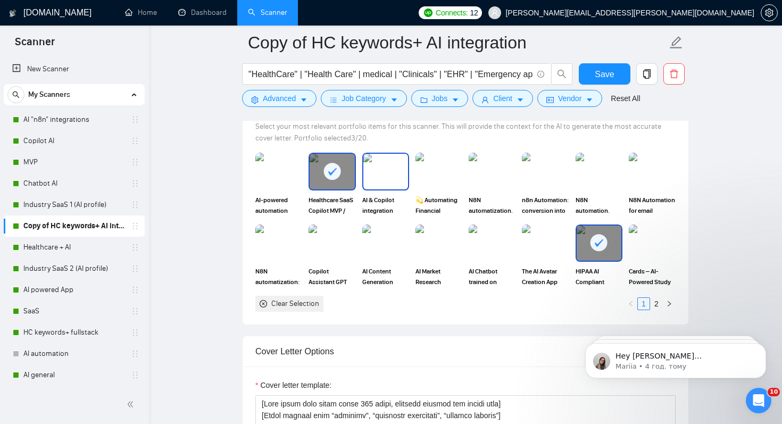
scroll to position [983, 0]
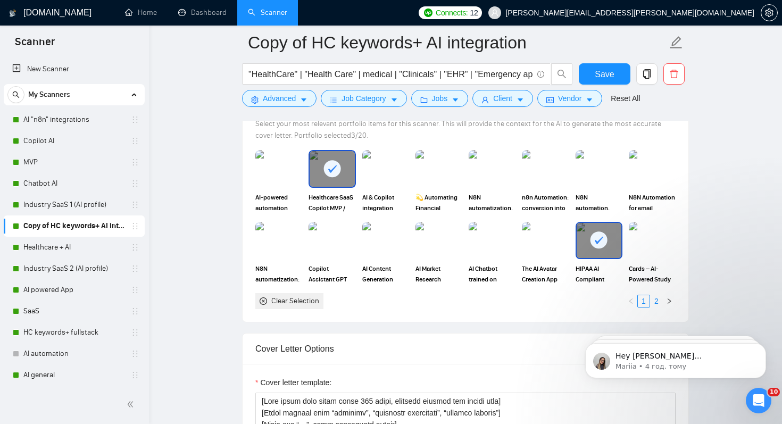
click at [661, 297] on link "2" at bounding box center [656, 301] width 12 height 12
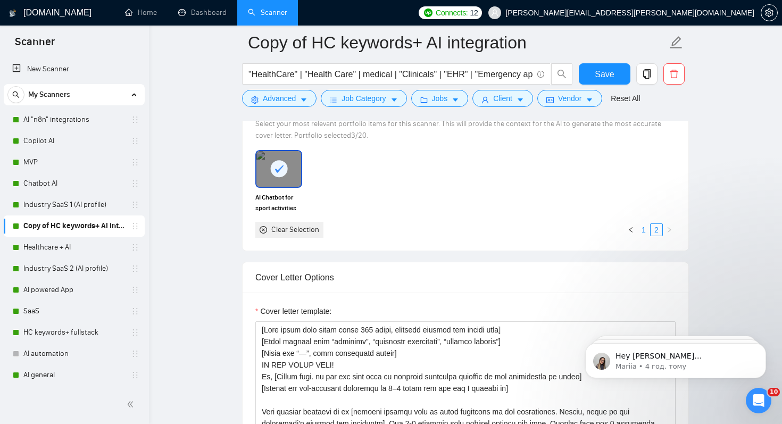
click at [646, 227] on link "1" at bounding box center [644, 230] width 12 height 12
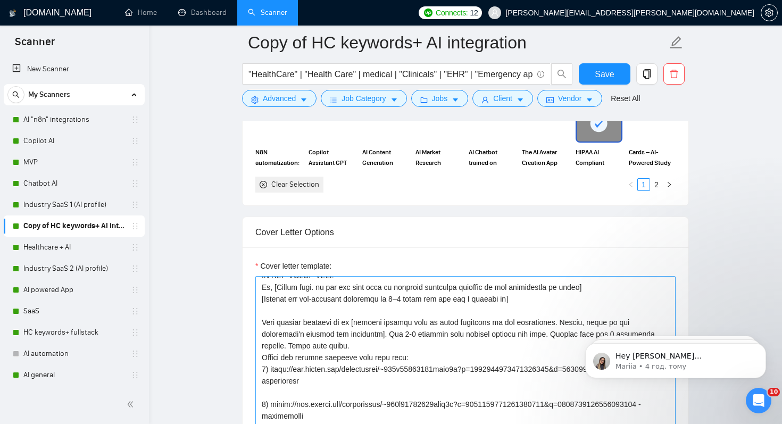
scroll to position [0, 0]
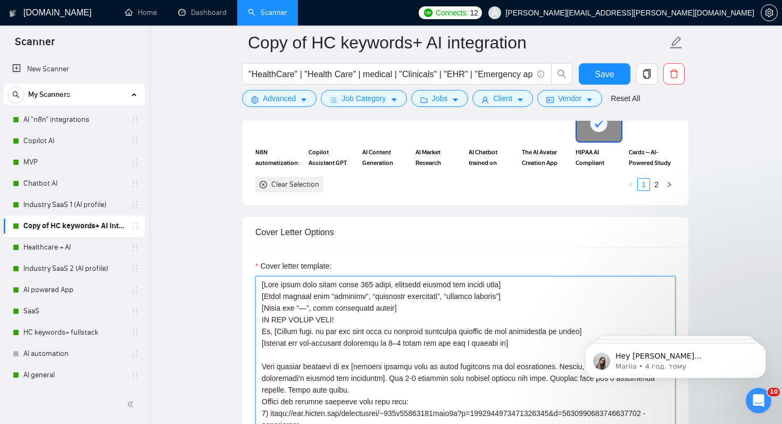
click at [262, 332] on textarea "Cover letter template:" at bounding box center [465, 395] width 420 height 239
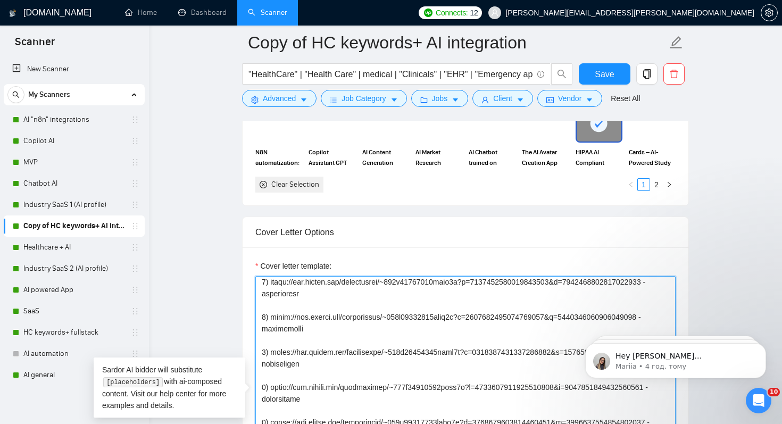
scroll to position [89, 0]
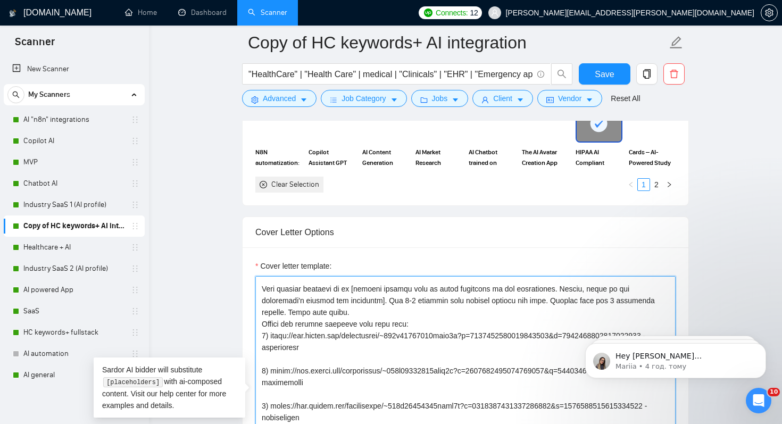
click at [397, 312] on textarea "Cover letter template:" at bounding box center [465, 395] width 420 height 239
click at [401, 311] on textarea "Cover letter template:" at bounding box center [465, 395] width 420 height 239
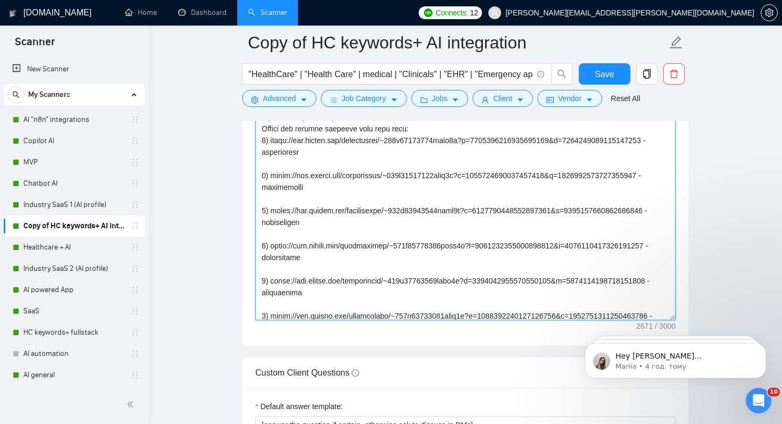
scroll to position [1296, 0]
drag, startPoint x: 271, startPoint y: 258, endPoint x: 458, endPoint y: 267, distance: 186.9
click at [458, 267] on textarea "Cover letter template:" at bounding box center [465, 199] width 420 height 239
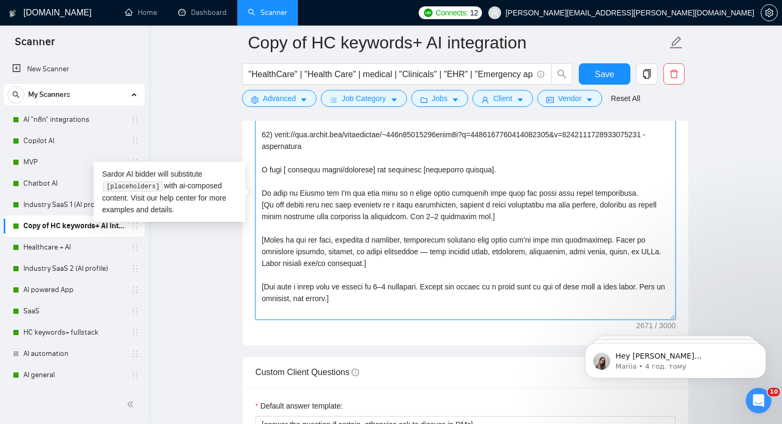
scroll to position [414, 0]
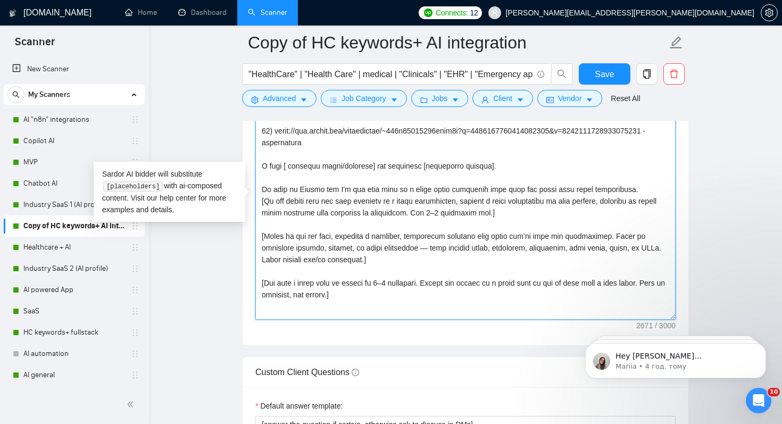
drag, startPoint x: 457, startPoint y: 201, endPoint x: 492, endPoint y: 199, distance: 35.7
click at [492, 199] on textarea "Cover letter template:" at bounding box center [465, 199] width 420 height 239
drag, startPoint x: 455, startPoint y: 202, endPoint x: 477, endPoint y: 202, distance: 21.3
click at [477, 202] on textarea "Cover letter template:" at bounding box center [465, 199] width 420 height 239
drag, startPoint x: 527, startPoint y: 199, endPoint x: 605, endPoint y: 200, distance: 77.7
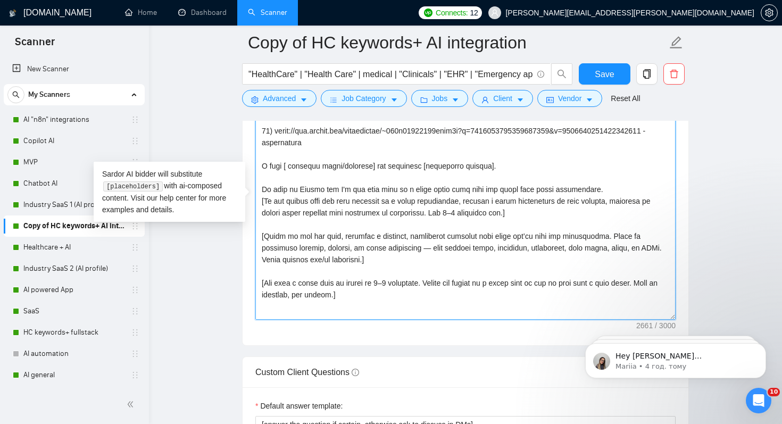
click at [605, 200] on textarea "Cover letter template:" at bounding box center [465, 199] width 420 height 239
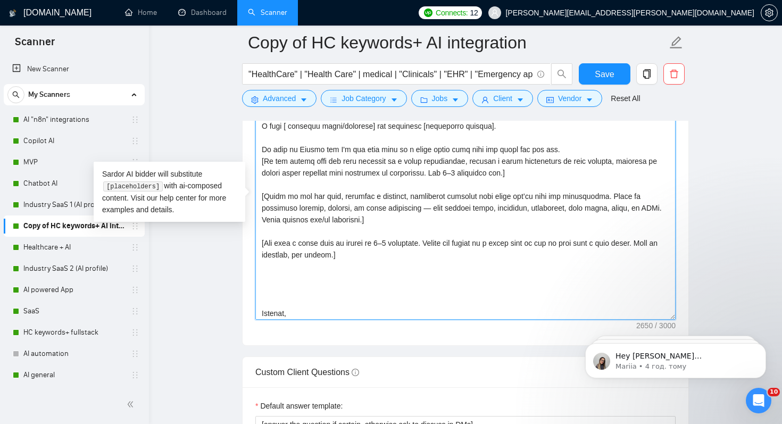
scroll to position [491, 0]
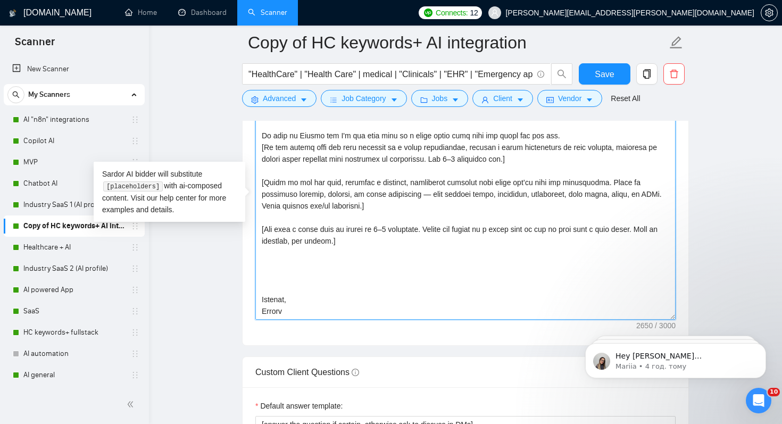
click at [270, 265] on textarea "Cover letter template:" at bounding box center [465, 199] width 420 height 239
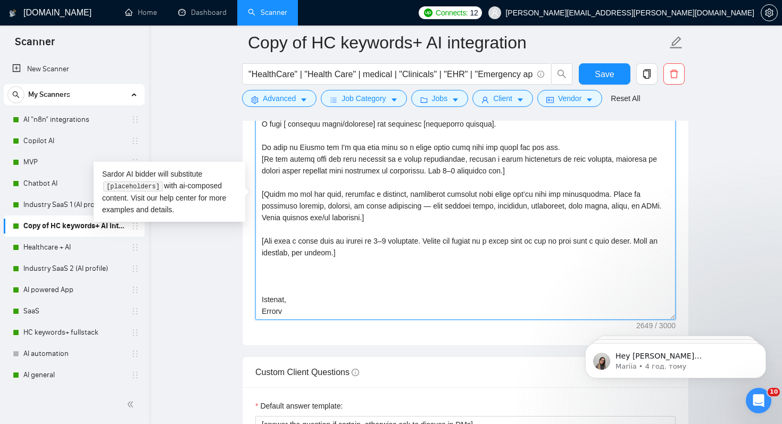
scroll to position [480, 0]
type textarea "[Lore ipsum dolo sitam conse 246 adipi, elitsedd eiusmod tem incidi utla] [Etdo…"
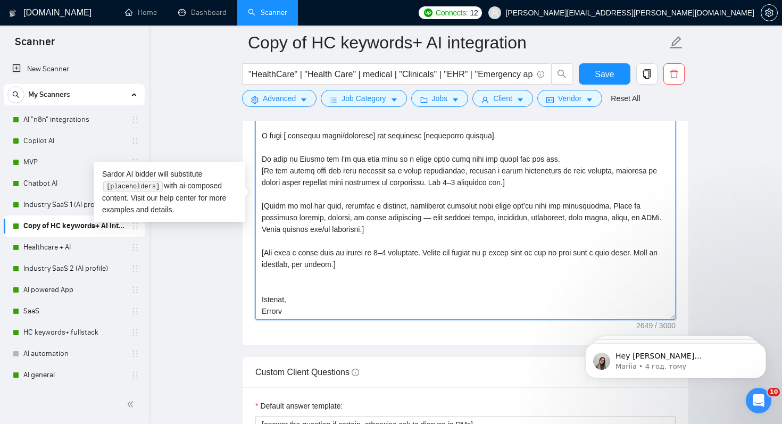
scroll to position [468, 0]
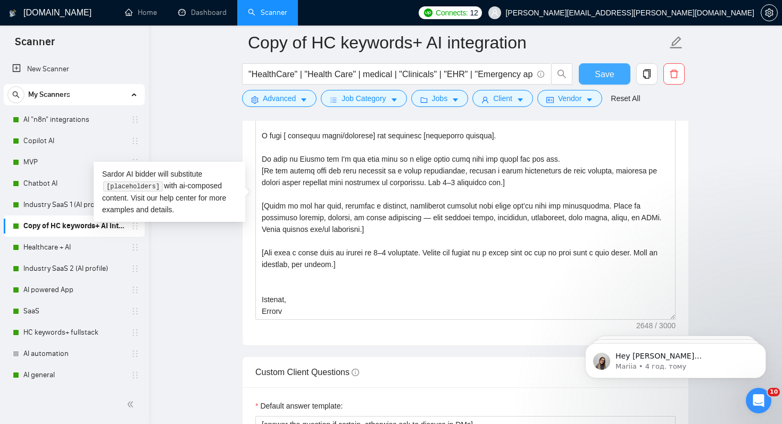
click at [590, 77] on button "Save" at bounding box center [605, 73] width 52 height 21
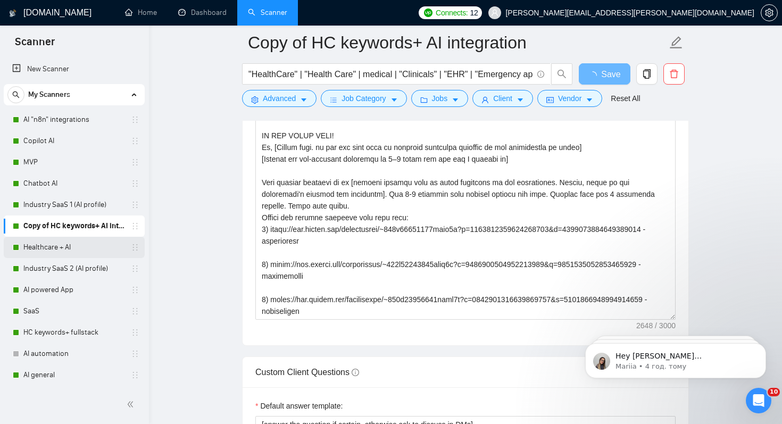
click at [57, 246] on link "Healthcare + AI" at bounding box center [73, 247] width 101 height 21
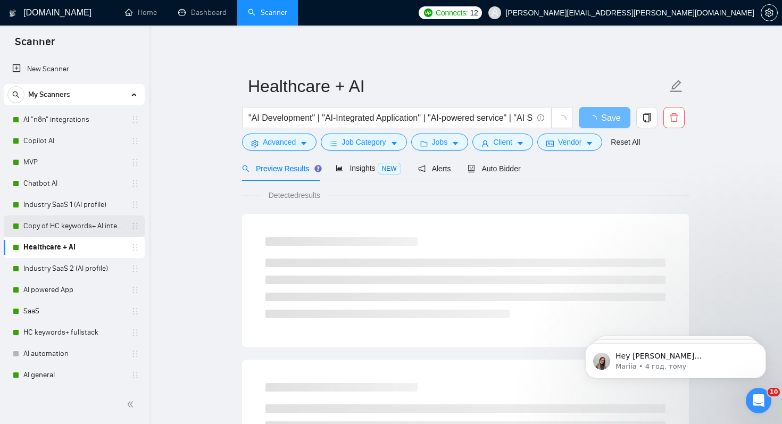
click at [78, 231] on link "Copy of HC keywords+ AI integration" at bounding box center [73, 225] width 101 height 21
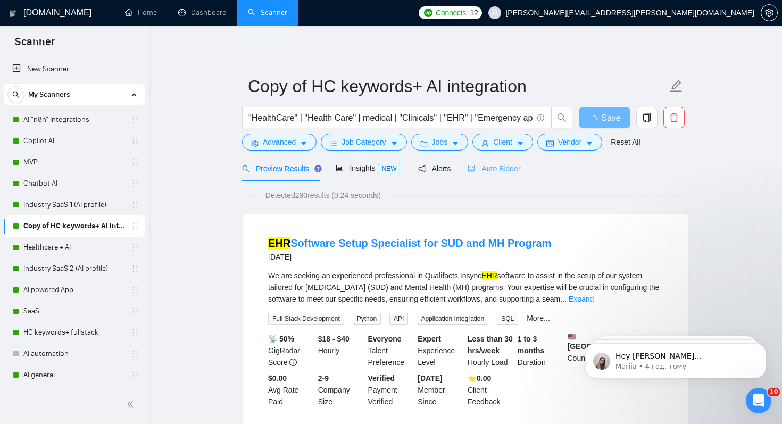
click at [500, 176] on div "Auto Bidder" at bounding box center [493, 168] width 53 height 25
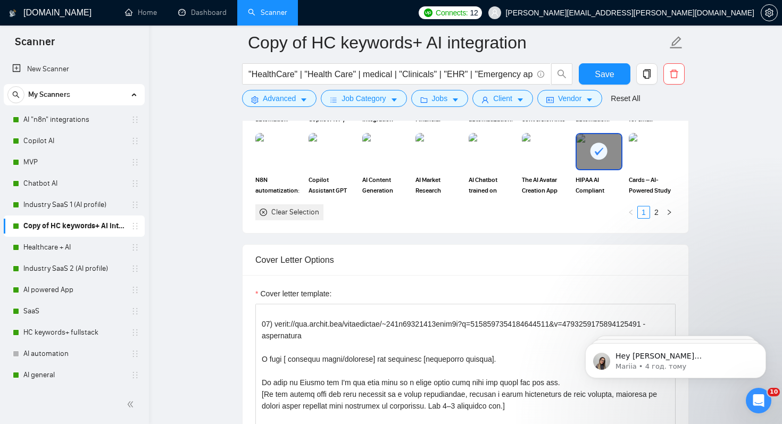
scroll to position [468, 0]
click at [613, 75] on span "Save" at bounding box center [604, 74] width 19 height 13
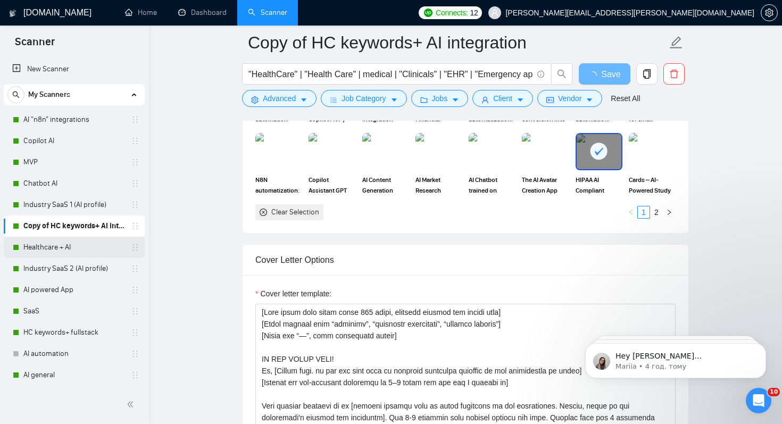
click at [56, 250] on link "Healthcare + AI" at bounding box center [73, 247] width 101 height 21
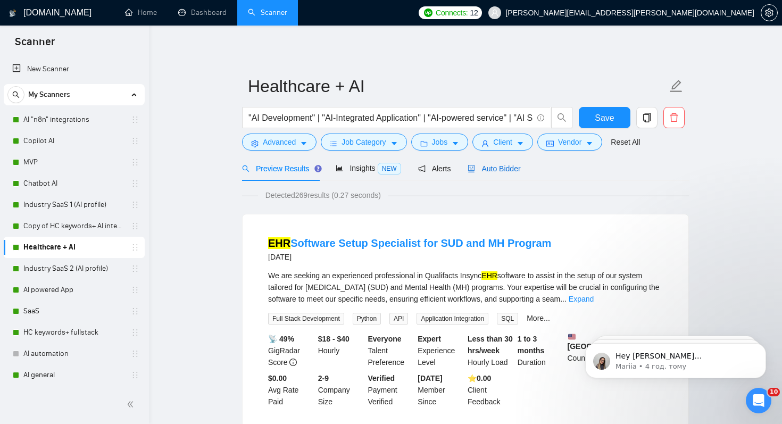
click at [499, 170] on span "Auto Bidder" at bounding box center [493, 168] width 53 height 9
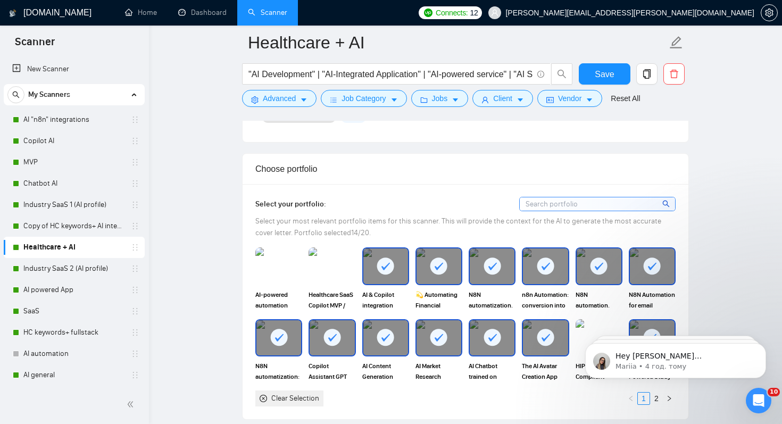
scroll to position [945, 0]
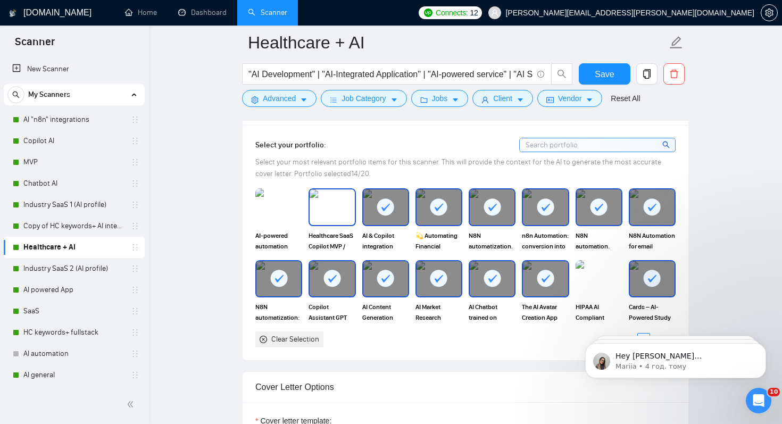
click at [331, 215] on img at bounding box center [332, 206] width 45 height 35
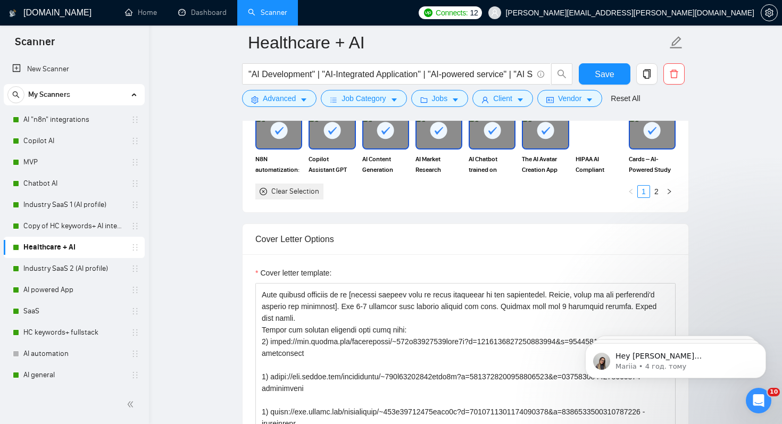
scroll to position [103, 0]
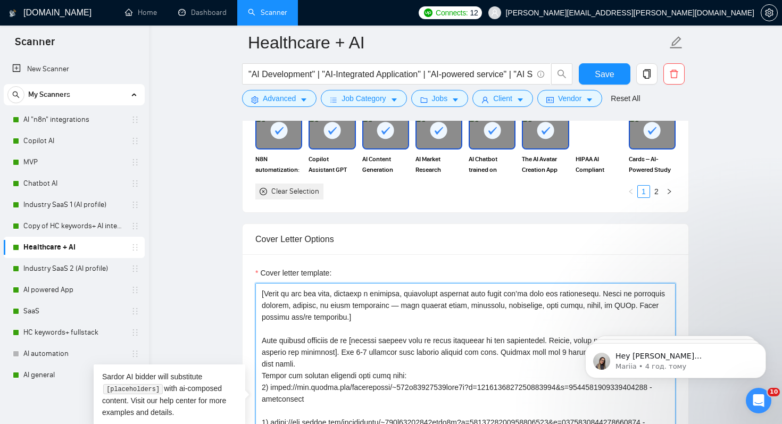
click at [398, 365] on textarea "Cover letter template:" at bounding box center [465, 402] width 420 height 239
click at [403, 364] on textarea "Cover letter template:" at bounding box center [465, 402] width 420 height 239
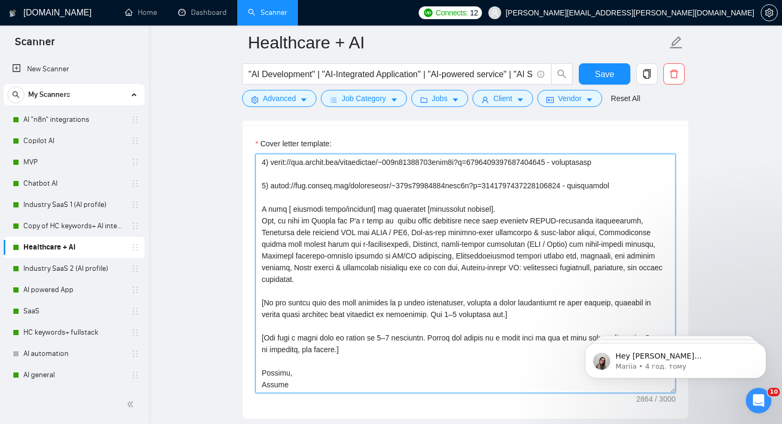
scroll to position [1223, 0]
type textarea "[Lore ipsum dolo sitam conse 219 adipi, elitsedd eiusmod tem incidi utla] [Etdo…"
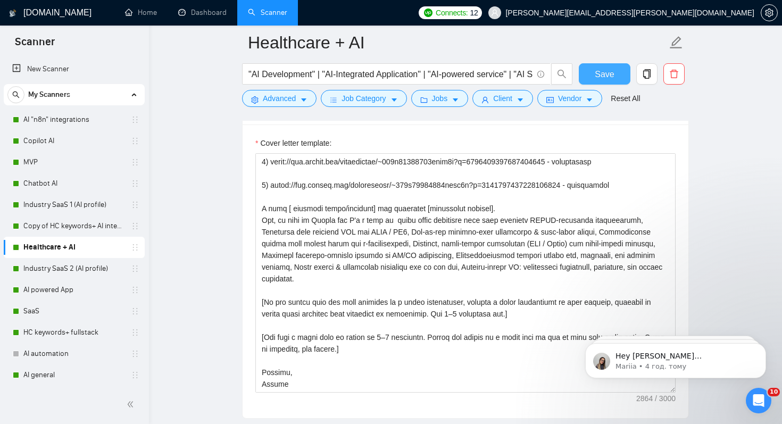
click at [616, 74] on button "Save" at bounding box center [605, 73] width 52 height 21
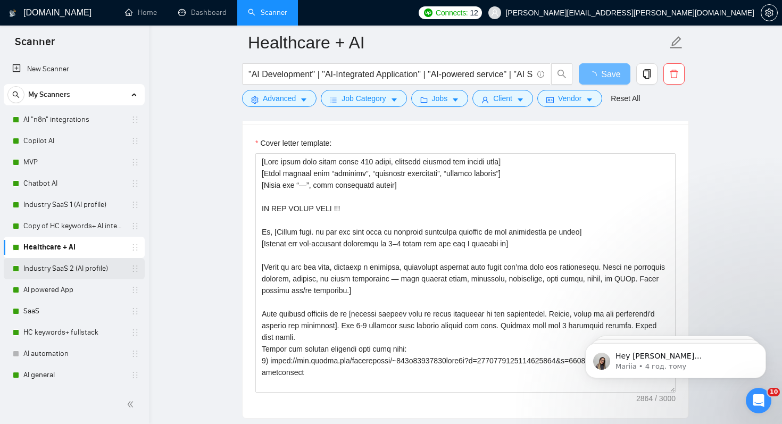
click at [69, 265] on link "Industry SaaS 2 (AI profile)" at bounding box center [73, 268] width 101 height 21
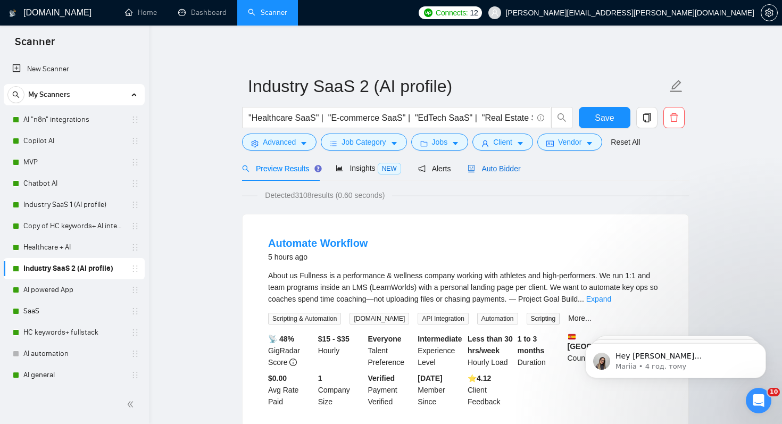
click at [505, 170] on span "Auto Bidder" at bounding box center [493, 168] width 53 height 9
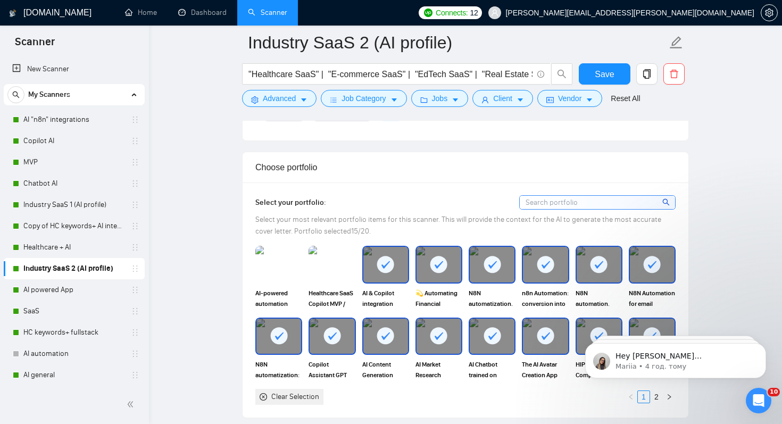
scroll to position [891, 0]
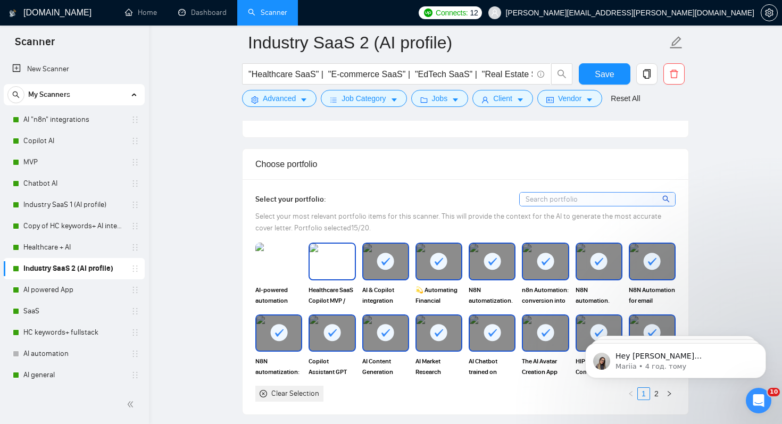
click at [340, 279] on img at bounding box center [332, 261] width 45 height 35
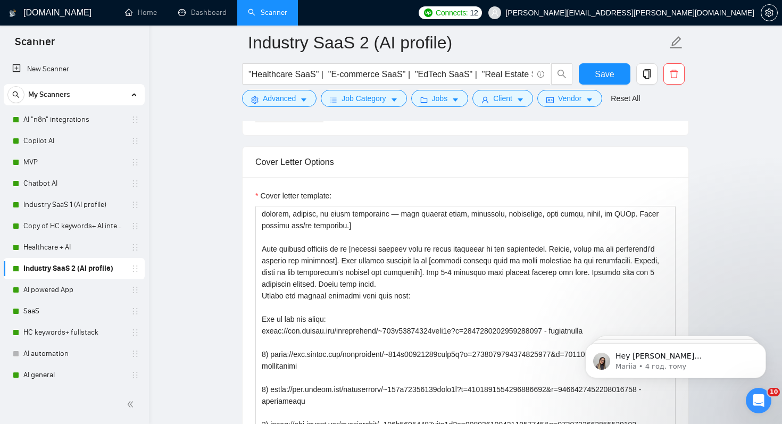
scroll to position [120, 0]
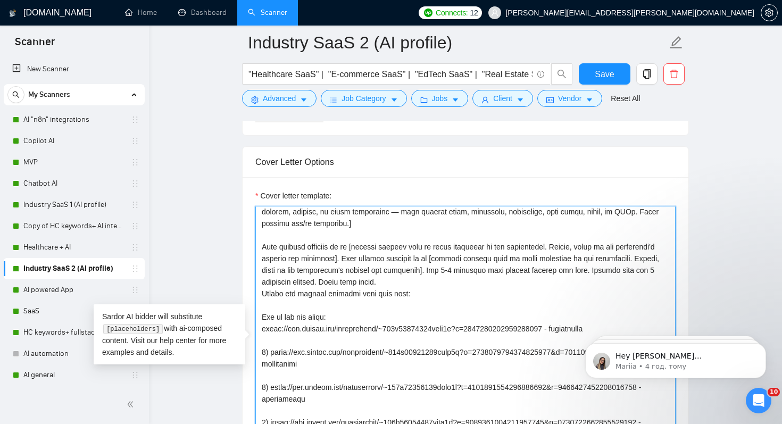
drag, startPoint x: 262, startPoint y: 287, endPoint x: 378, endPoint y: 295, distance: 116.3
click at [378, 295] on textarea "Cover letter template:" at bounding box center [465, 325] width 420 height 239
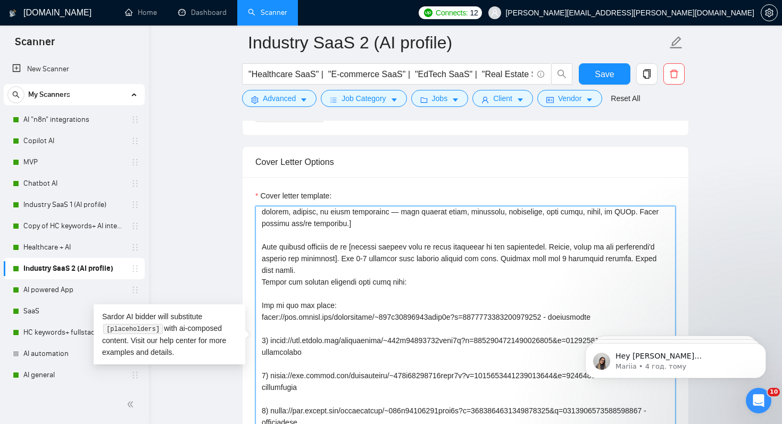
click at [397, 300] on textarea "Cover letter template:" at bounding box center [465, 325] width 420 height 239
click at [406, 300] on textarea "Cover letter template:" at bounding box center [465, 325] width 420 height 239
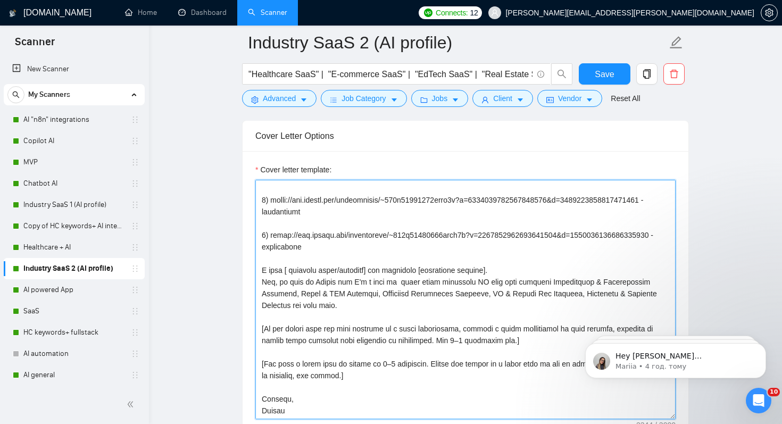
scroll to position [1197, 0]
drag, startPoint x: 261, startPoint y: 286, endPoint x: 349, endPoint y: 304, distance: 90.5
click at [349, 304] on textarea "Cover letter template:" at bounding box center [465, 298] width 420 height 239
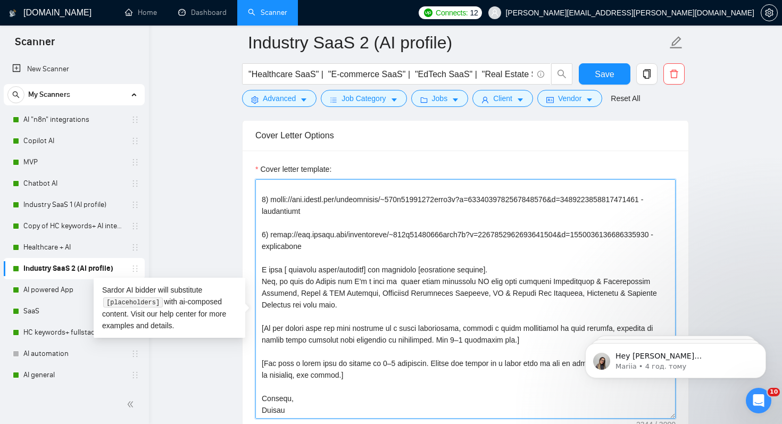
click at [327, 291] on textarea "Cover letter template:" at bounding box center [465, 298] width 420 height 239
drag, startPoint x: 261, startPoint y: 287, endPoint x: 352, endPoint y: 314, distance: 94.8
click at [352, 314] on textarea "Cover letter template:" at bounding box center [465, 298] width 420 height 239
paste textarea "[PERSON_NAME] here. My team ships SaaS copilots that streamline operations, pro…"
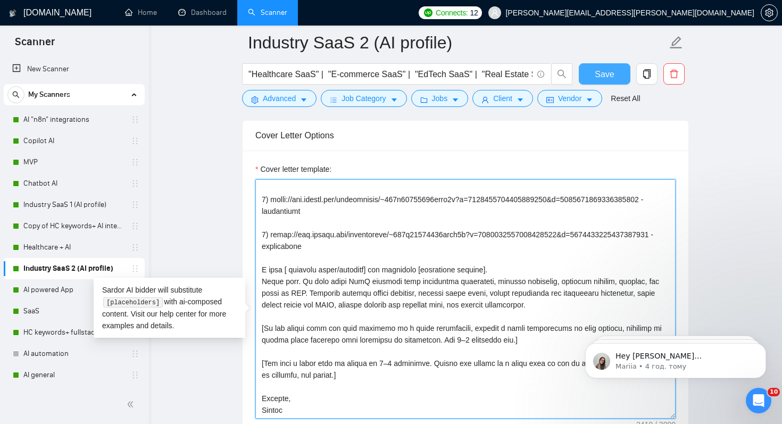
type textarea "[Lore ipsum dolo sitam conse 817 adipi, elitsedd eiusmod tem incidi utla] [Etdo…"
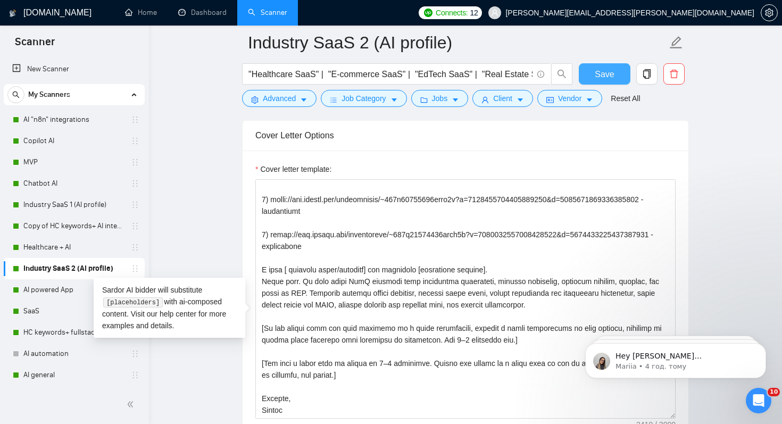
click at [597, 72] on span "Save" at bounding box center [604, 74] width 19 height 13
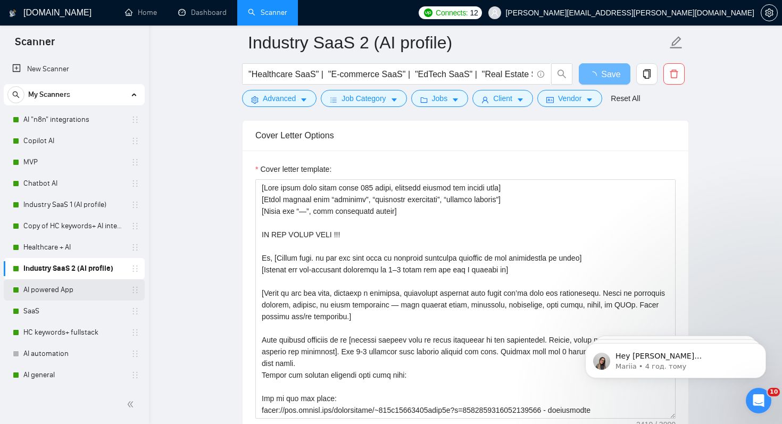
click at [69, 287] on link "AI powered App" at bounding box center [73, 289] width 101 height 21
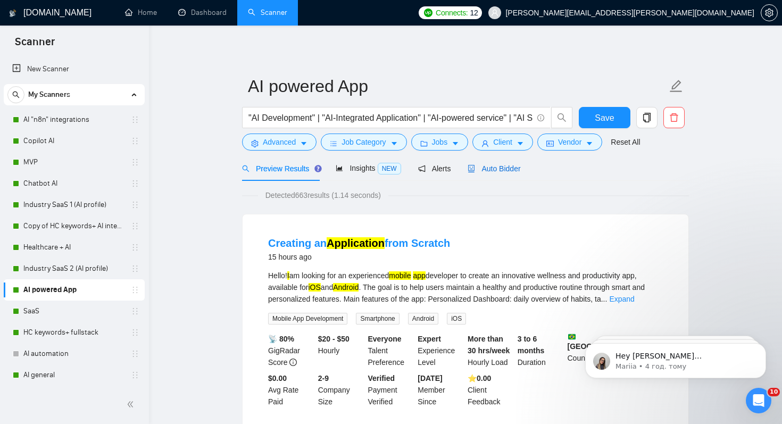
click at [500, 171] on span "Auto Bidder" at bounding box center [493, 168] width 53 height 9
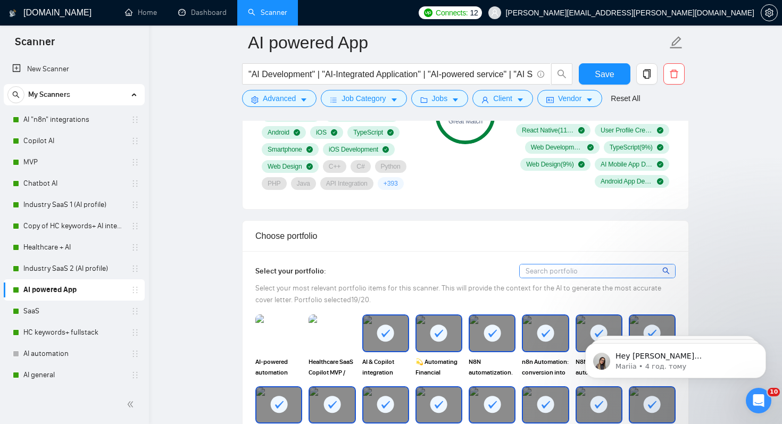
scroll to position [959, 0]
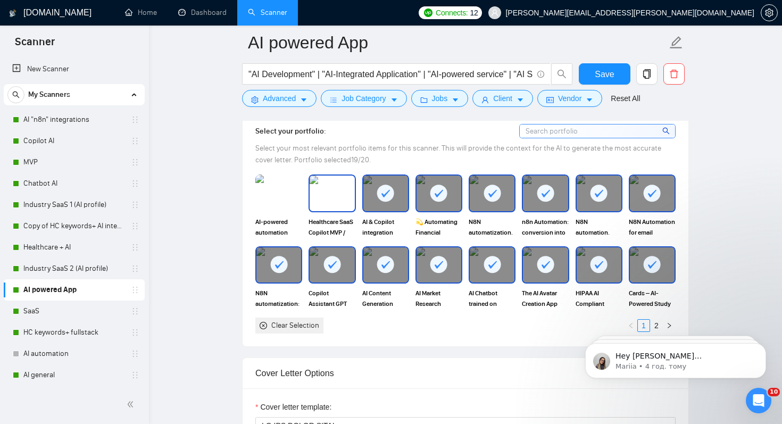
click at [334, 204] on img at bounding box center [332, 193] width 45 height 35
click at [282, 195] on img at bounding box center [278, 193] width 45 height 35
click at [547, 265] on rect at bounding box center [545, 264] width 17 height 17
click at [547, 265] on img at bounding box center [545, 264] width 45 height 35
click at [270, 270] on icon at bounding box center [279, 265] width 18 height 18
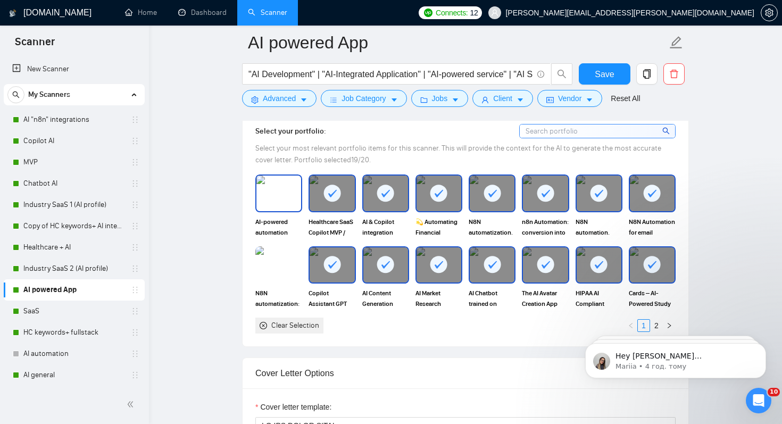
click at [269, 208] on img at bounding box center [278, 193] width 45 height 35
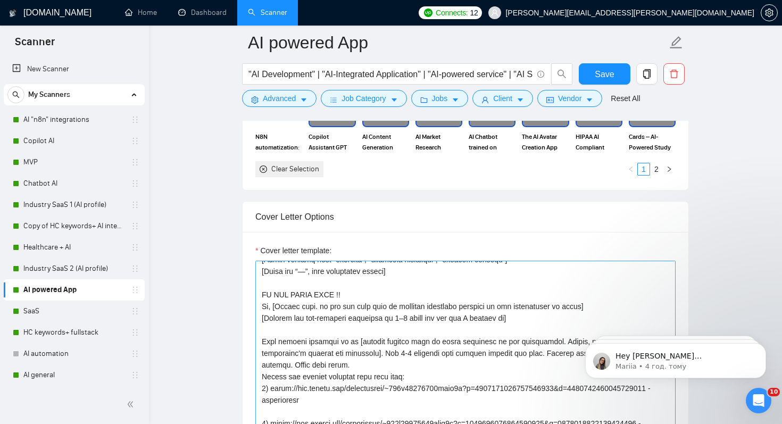
scroll to position [35, 0]
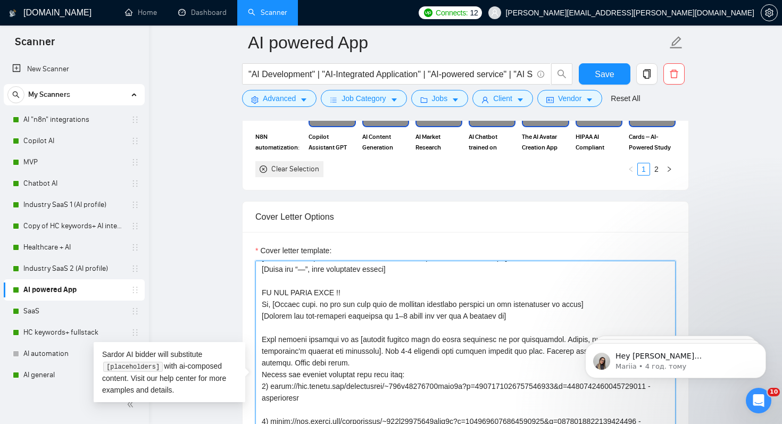
drag, startPoint x: 347, startPoint y: 293, endPoint x: 246, endPoint y: 291, distance: 101.1
click at [246, 291] on div "Cover letter template:" at bounding box center [466, 379] width 446 height 294
type textarea "LO IPS DOLOR SITA! [Cons adipi elit seddo eiusm 022 tempo, incididu utlabor etd…"
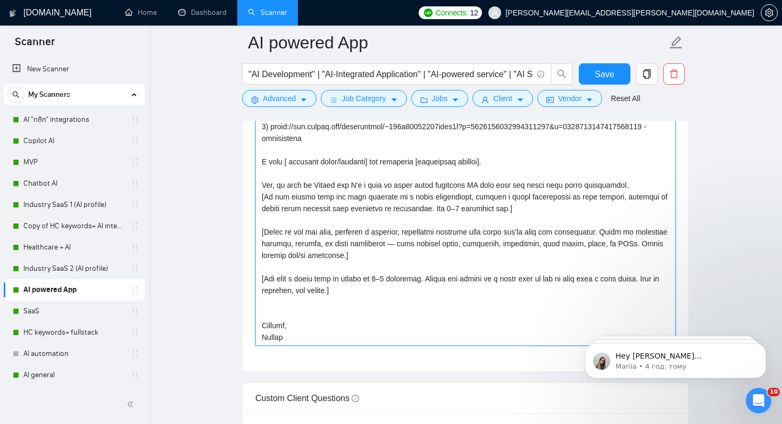
scroll to position [1271, 0]
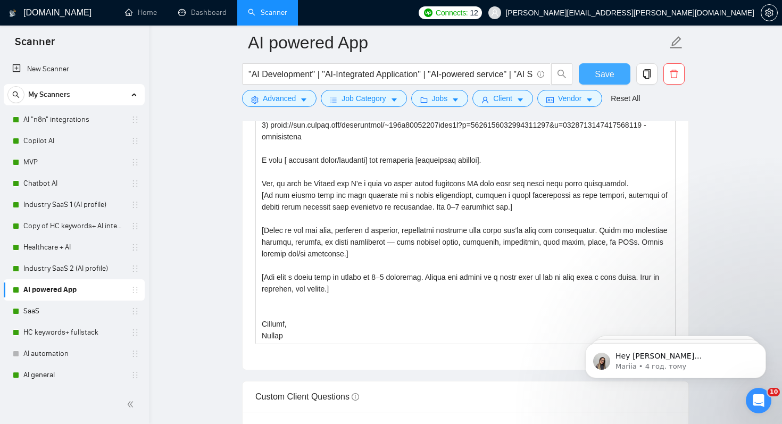
click at [610, 74] on span "Save" at bounding box center [604, 74] width 19 height 13
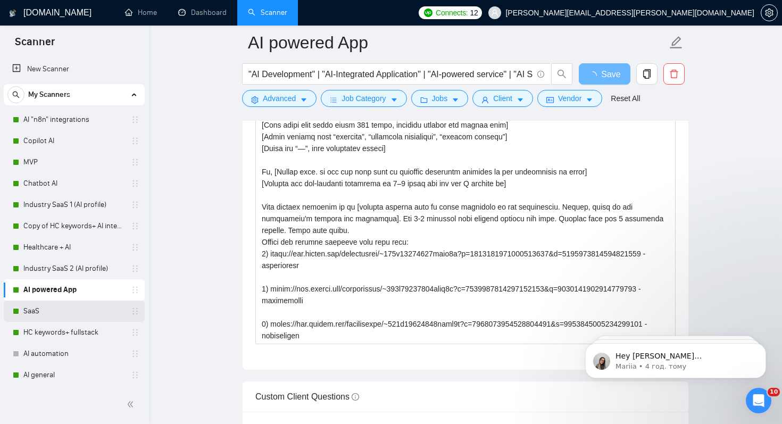
click at [31, 309] on link "SaaS" at bounding box center [73, 310] width 101 height 21
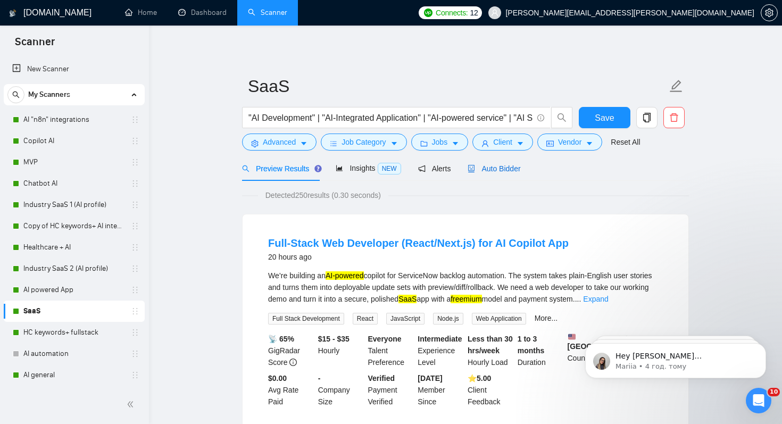
click at [514, 166] on span "Auto Bidder" at bounding box center [493, 168] width 53 height 9
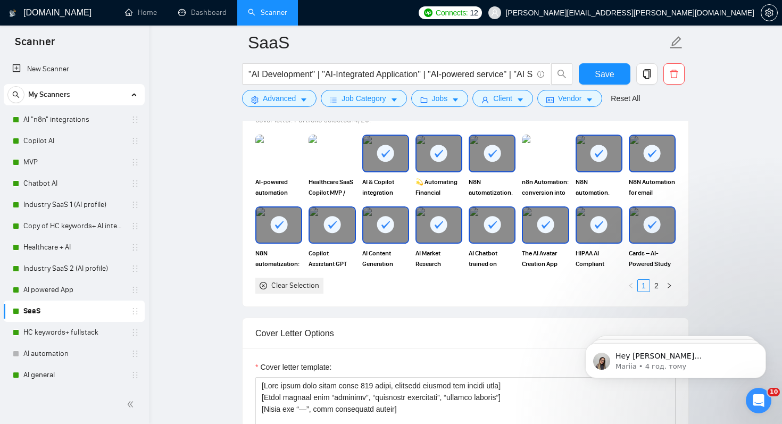
scroll to position [1017, 0]
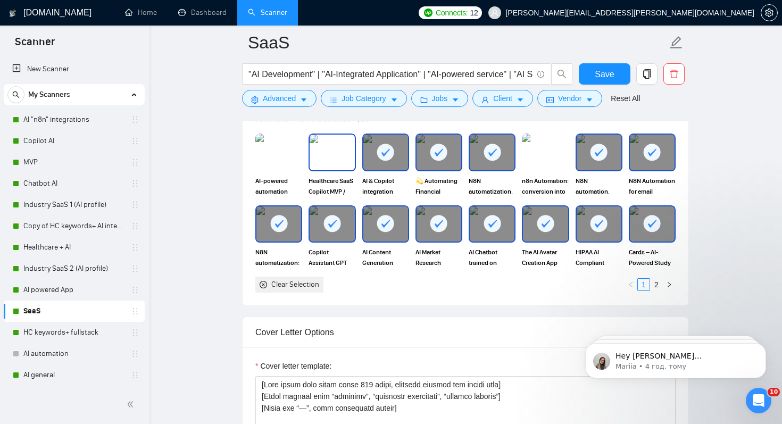
click at [340, 165] on img at bounding box center [332, 152] width 45 height 35
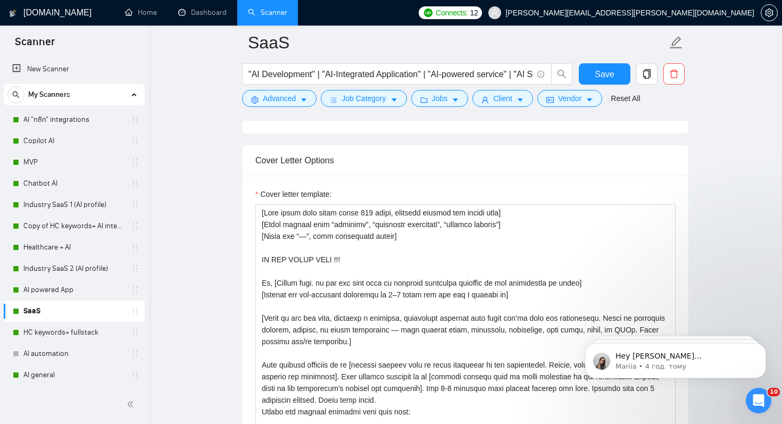
scroll to position [1192, 0]
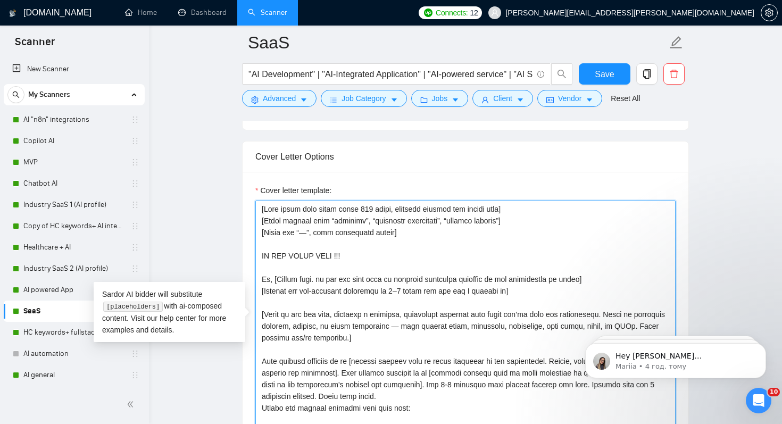
drag, startPoint x: 365, startPoint y: 271, endPoint x: 247, endPoint y: 270, distance: 118.1
click at [247, 270] on div "Cover letter template:" at bounding box center [466, 319] width 446 height 294
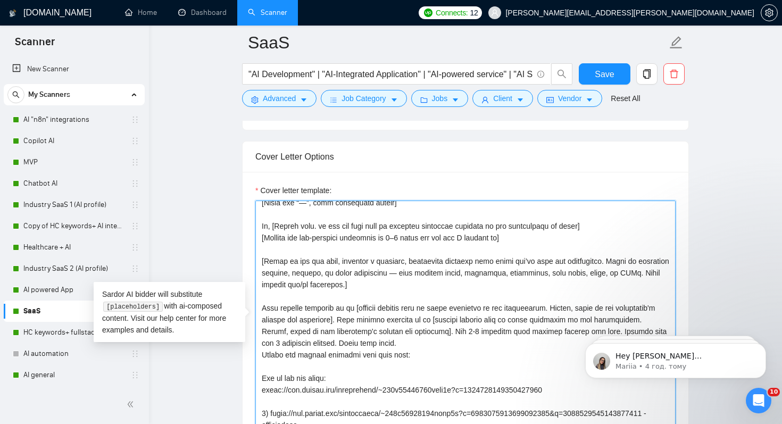
scroll to position [56, 0]
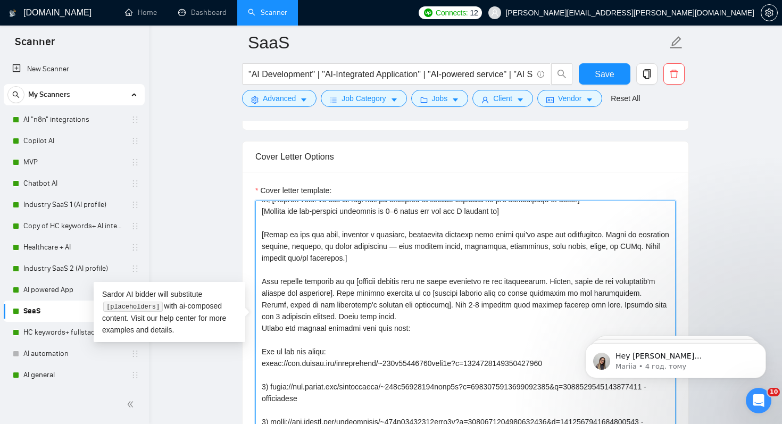
drag, startPoint x: 261, startPoint y: 293, endPoint x: 383, endPoint y: 303, distance: 123.3
click at [383, 304] on textarea "Cover letter template:" at bounding box center [465, 320] width 420 height 239
click at [270, 286] on textarea "Cover letter template:" at bounding box center [465, 320] width 420 height 239
drag, startPoint x: 262, startPoint y: 293, endPoint x: 378, endPoint y: 304, distance: 116.5
click at [378, 304] on textarea "Cover letter template:" at bounding box center [465, 320] width 420 height 239
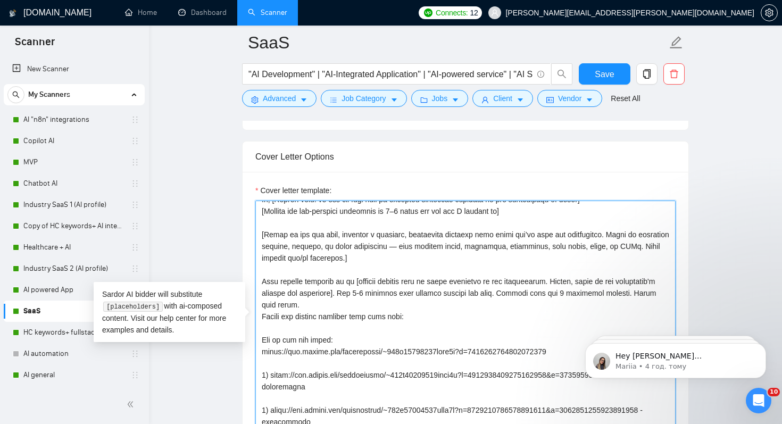
click at [398, 305] on textarea "Cover letter template:" at bounding box center [465, 320] width 420 height 239
click at [406, 305] on textarea "Cover letter template:" at bounding box center [465, 320] width 420 height 239
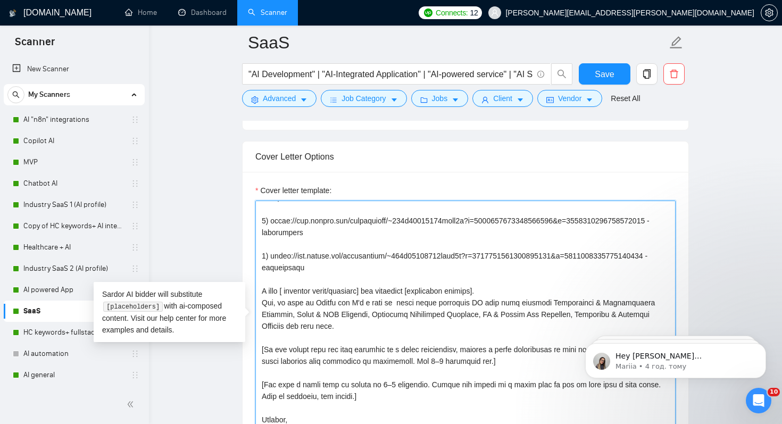
scroll to position [348, 0]
drag, startPoint x: 259, startPoint y: 279, endPoint x: 343, endPoint y: 310, distance: 89.3
click at [343, 310] on textarea "Cover letter template:" at bounding box center [465, 320] width 420 height 239
paste textarea "[PERSON_NAME] here. My team ships SaaS copilots that streamline operations, pro…"
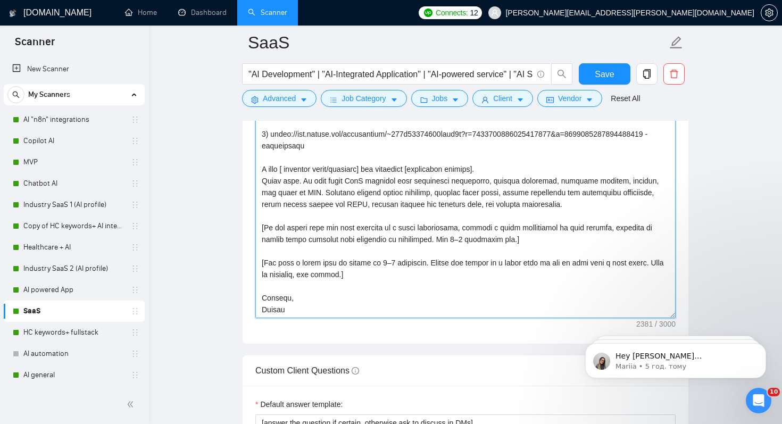
scroll to position [1351, 0]
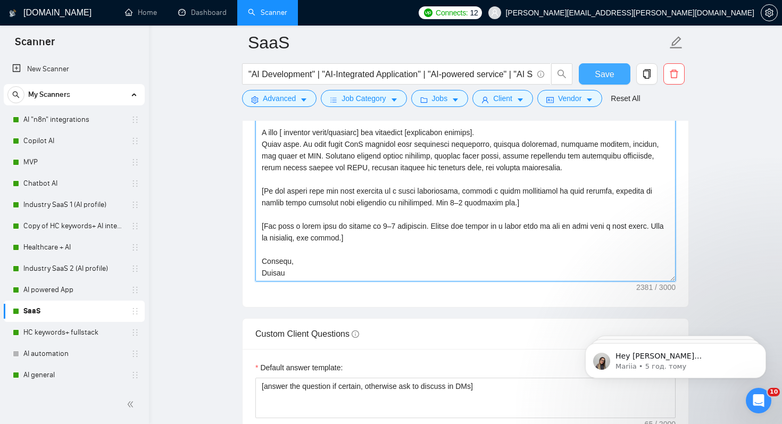
type textarea "[Lore ipsum dolo sitam conse 569 adipi, elitsedd eiusmod tem incidi utla] [Etdo…"
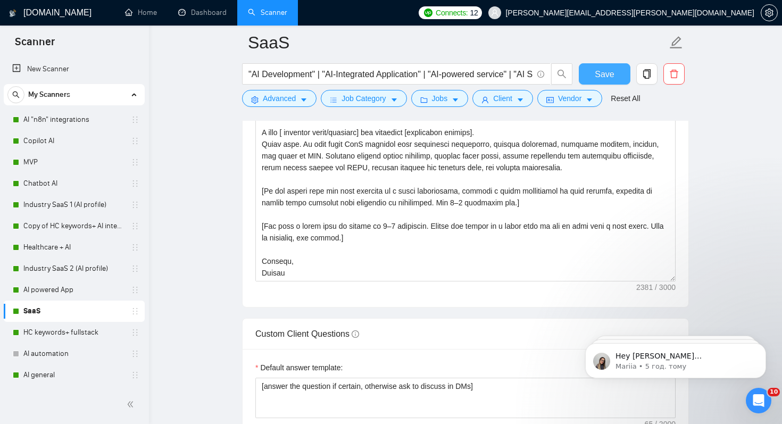
click at [604, 77] on span "Save" at bounding box center [604, 74] width 19 height 13
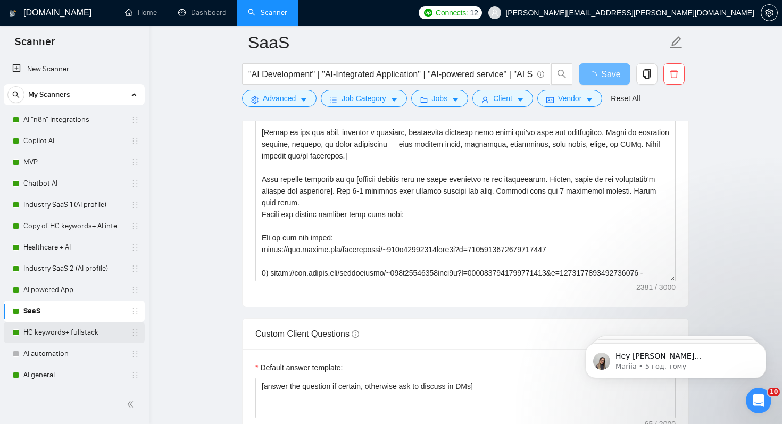
click at [76, 331] on link "HC keywords+ fullstack" at bounding box center [73, 332] width 101 height 21
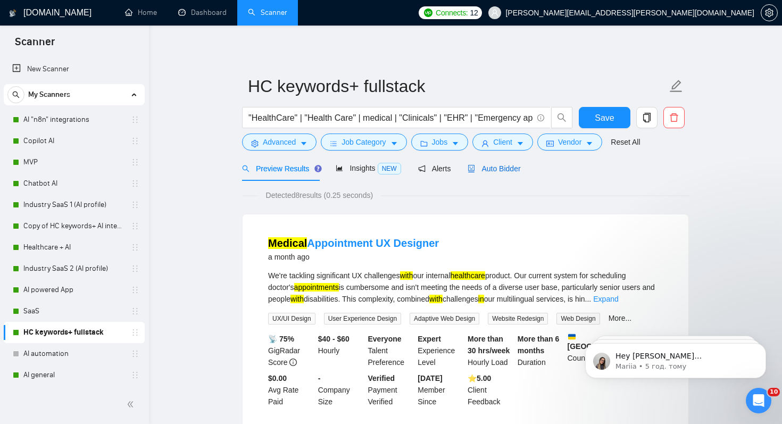
click at [504, 168] on span "Auto Bidder" at bounding box center [493, 168] width 53 height 9
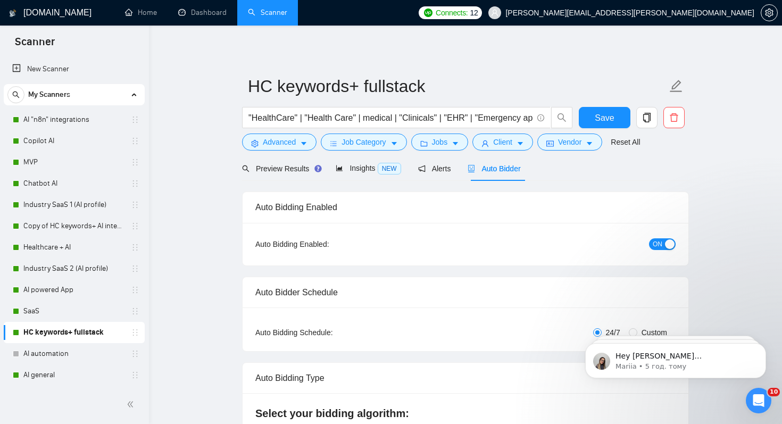
click at [656, 245] on span "ON" at bounding box center [658, 244] width 10 height 12
click at [49, 377] on link "AI general" at bounding box center [73, 374] width 101 height 21
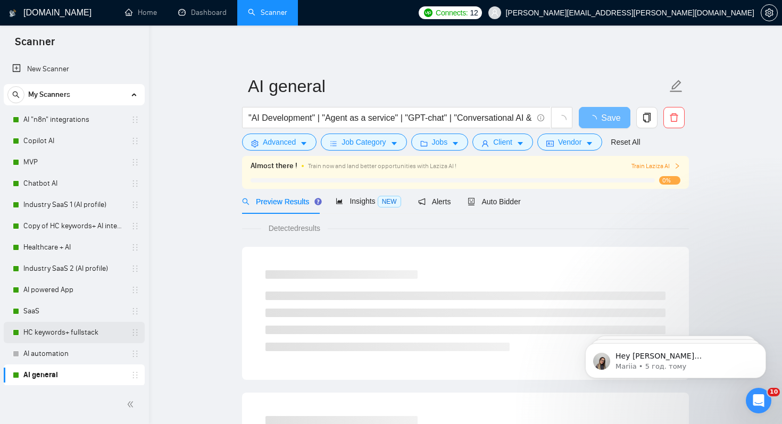
click at [58, 332] on link "HC keywords+ fullstack" at bounding box center [73, 332] width 101 height 21
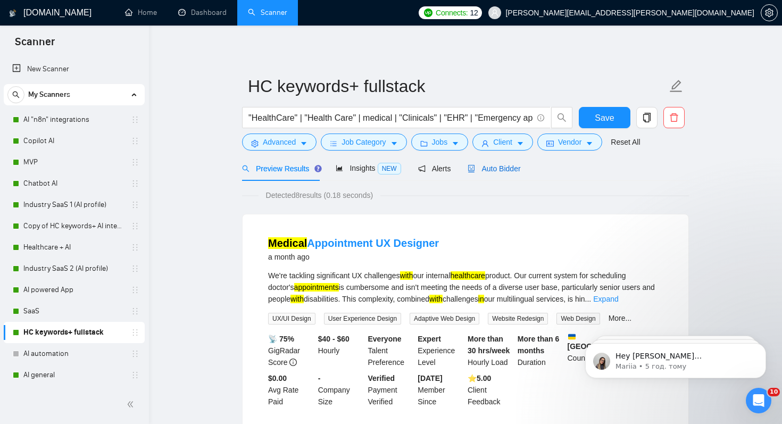
click at [504, 170] on span "Auto Bidder" at bounding box center [493, 168] width 53 height 9
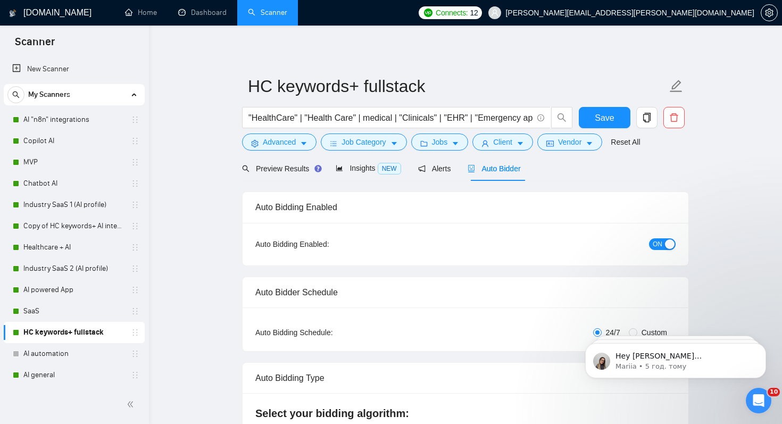
click at [658, 244] on span "ON" at bounding box center [658, 244] width 10 height 12
click at [594, 116] on button "Save" at bounding box center [605, 117] width 52 height 21
click at [33, 371] on div "Bidding - Auto Bidding Enabled" at bounding box center [76, 379] width 118 height 22
click at [19, 398] on div at bounding box center [74, 405] width 136 height 22
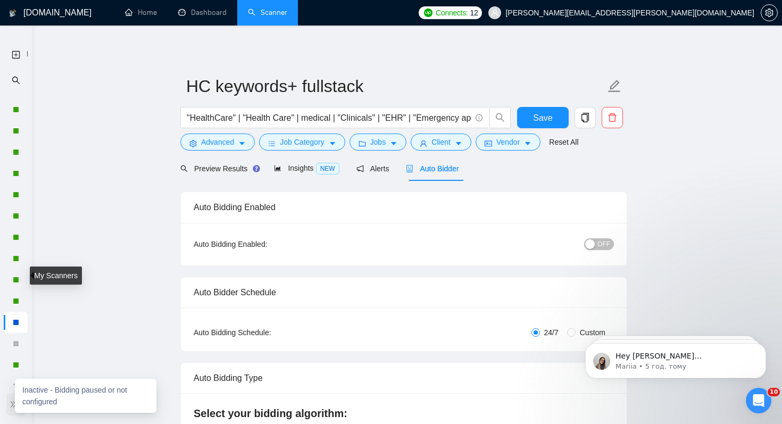
click at [14, 404] on icon "double-right" at bounding box center [13, 403] width 7 height 7
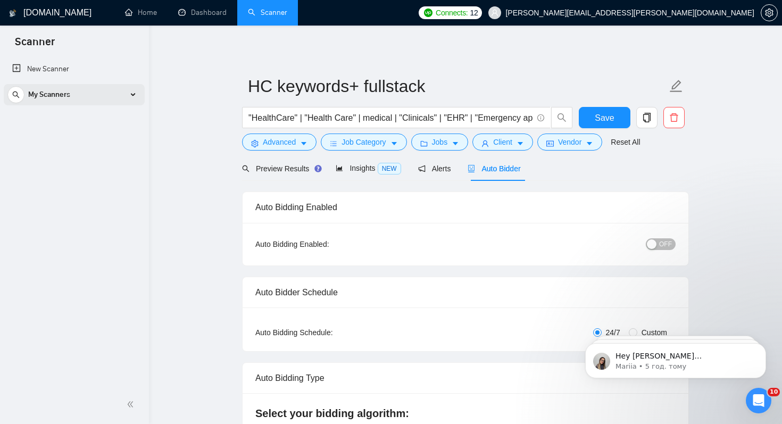
click at [133, 95] on icon at bounding box center [133, 94] width 0 height 5
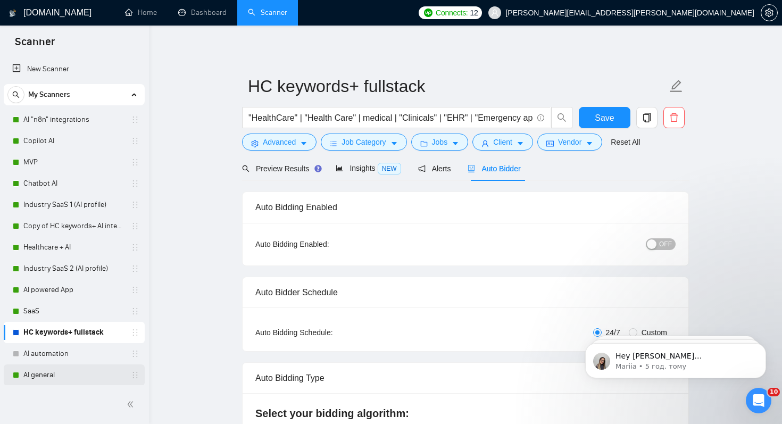
click at [49, 373] on link "AI general" at bounding box center [73, 374] width 101 height 21
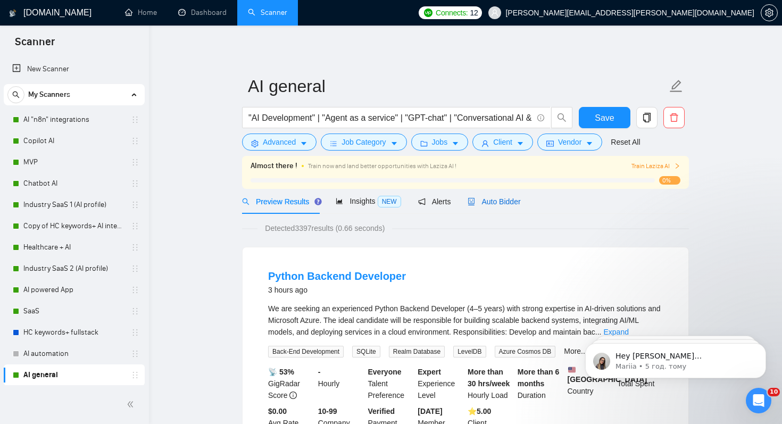
click at [500, 197] on span "Auto Bidder" at bounding box center [493, 201] width 53 height 9
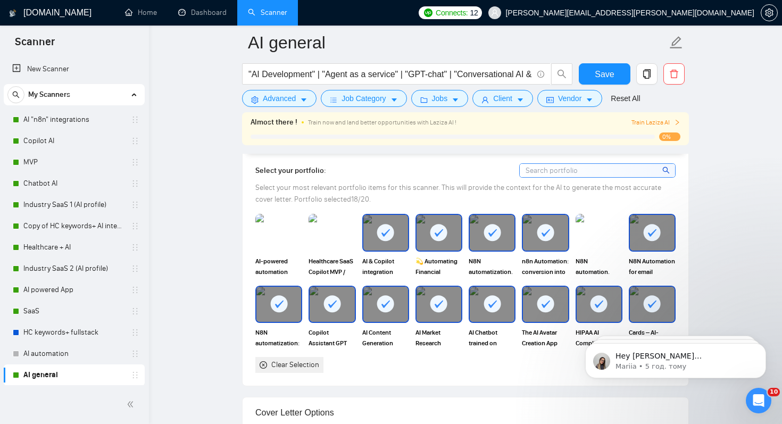
scroll to position [958, 0]
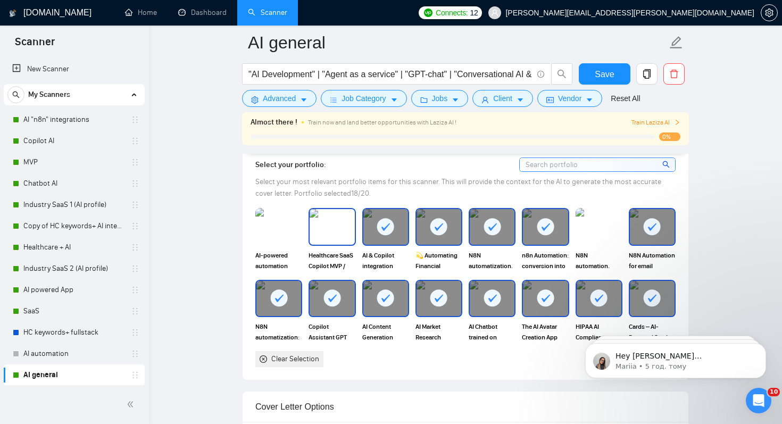
click at [325, 235] on img at bounding box center [332, 226] width 45 height 35
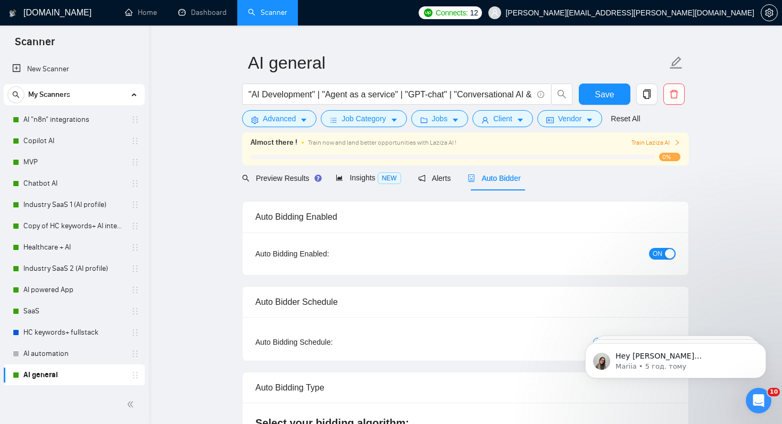
scroll to position [0, 0]
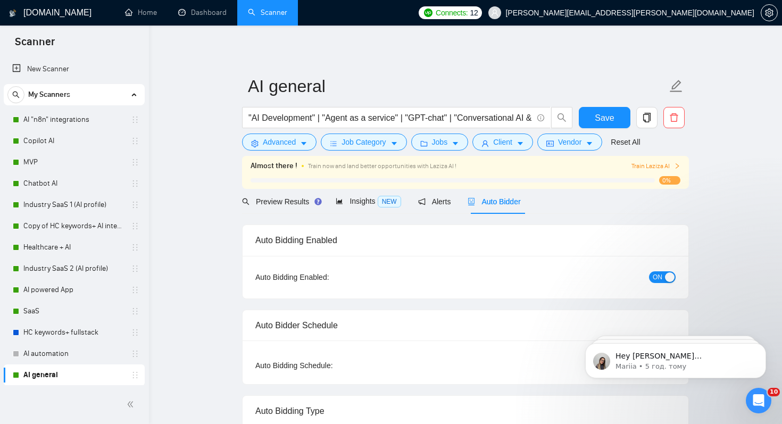
click at [656, 277] on span "ON" at bounding box center [658, 277] width 10 height 12
click at [613, 122] on span "Save" at bounding box center [604, 117] width 19 height 13
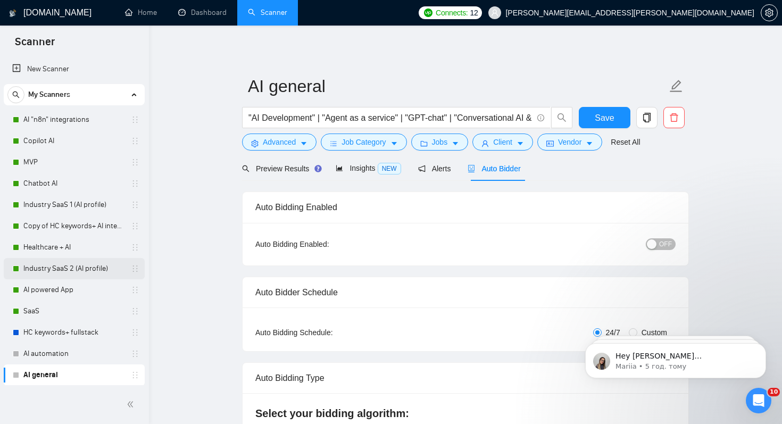
drag, startPoint x: 80, startPoint y: 269, endPoint x: 35, endPoint y: 205, distance: 77.9
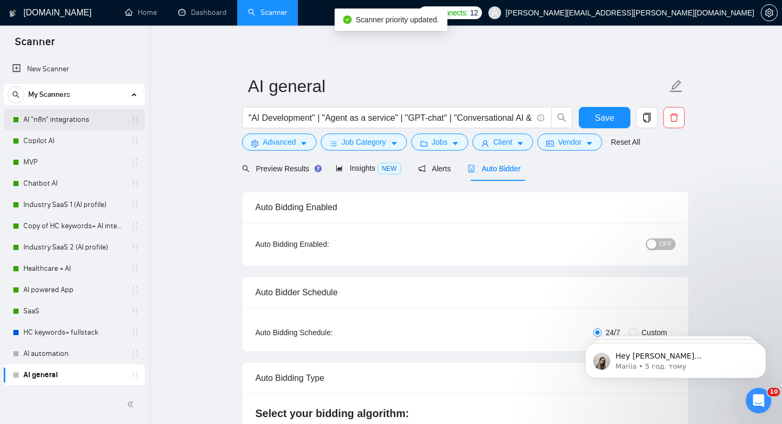
click at [67, 122] on link "AI "n8n" integrations" at bounding box center [73, 119] width 101 height 21
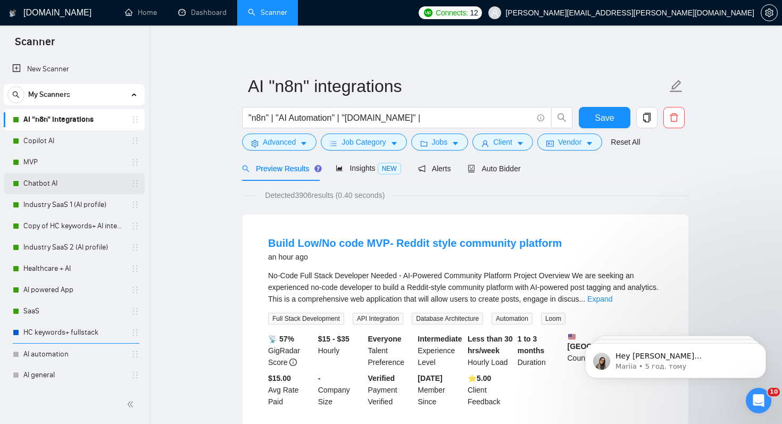
drag, startPoint x: 46, startPoint y: 173, endPoint x: 0, endPoint y: 346, distance: 178.4
